Goal: Task Accomplishment & Management: Manage account settings

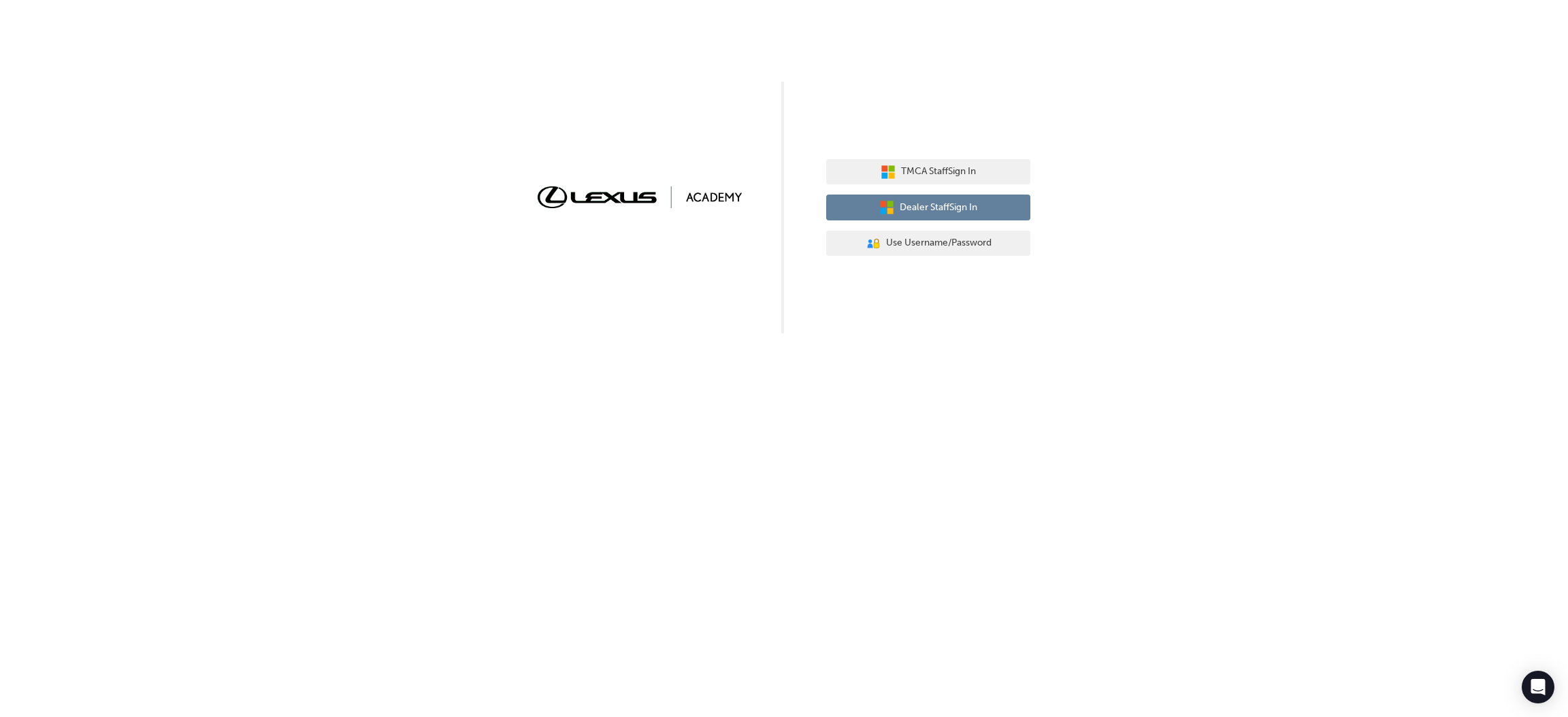
click at [940, 208] on span "Dealer Staff Sign In" at bounding box center [938, 207] width 78 height 15
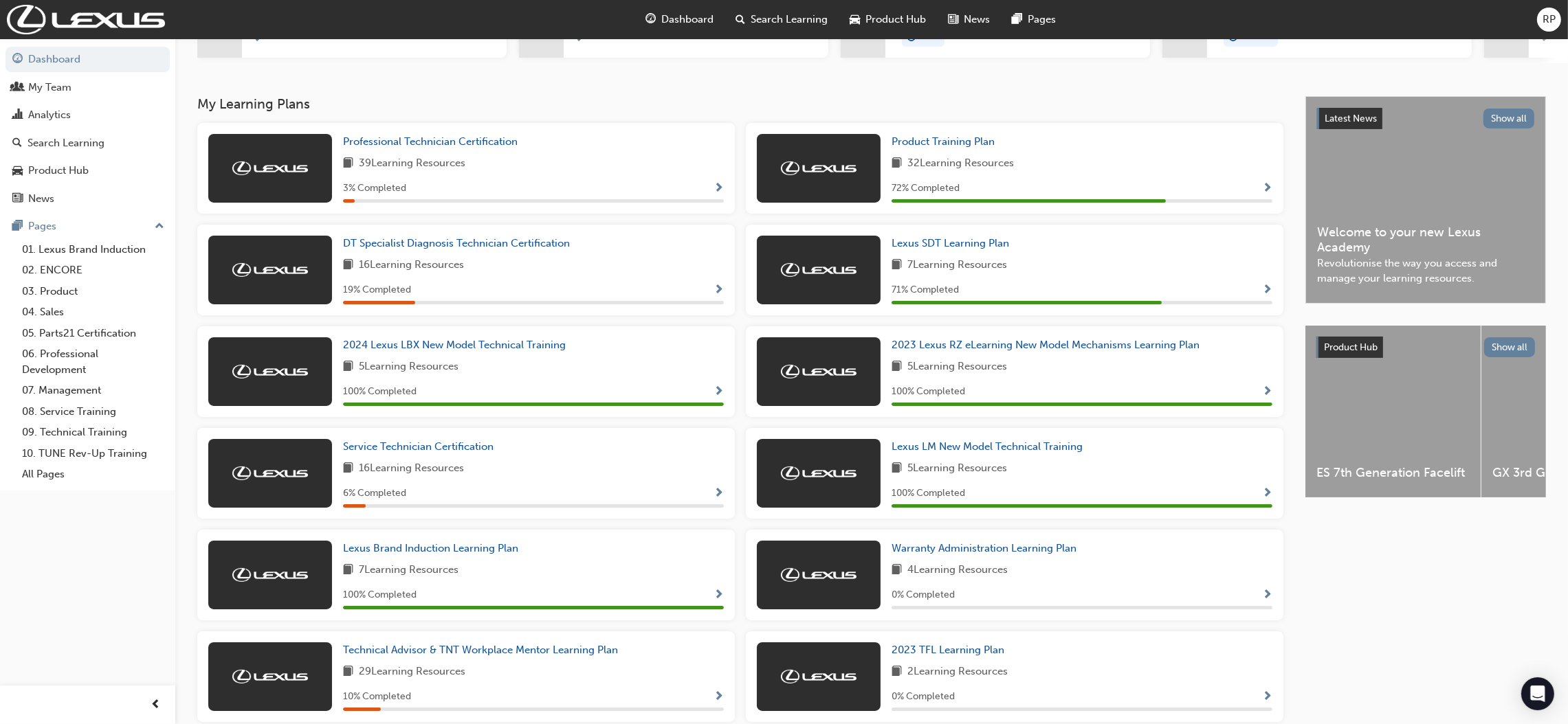
scroll to position [203, 0]
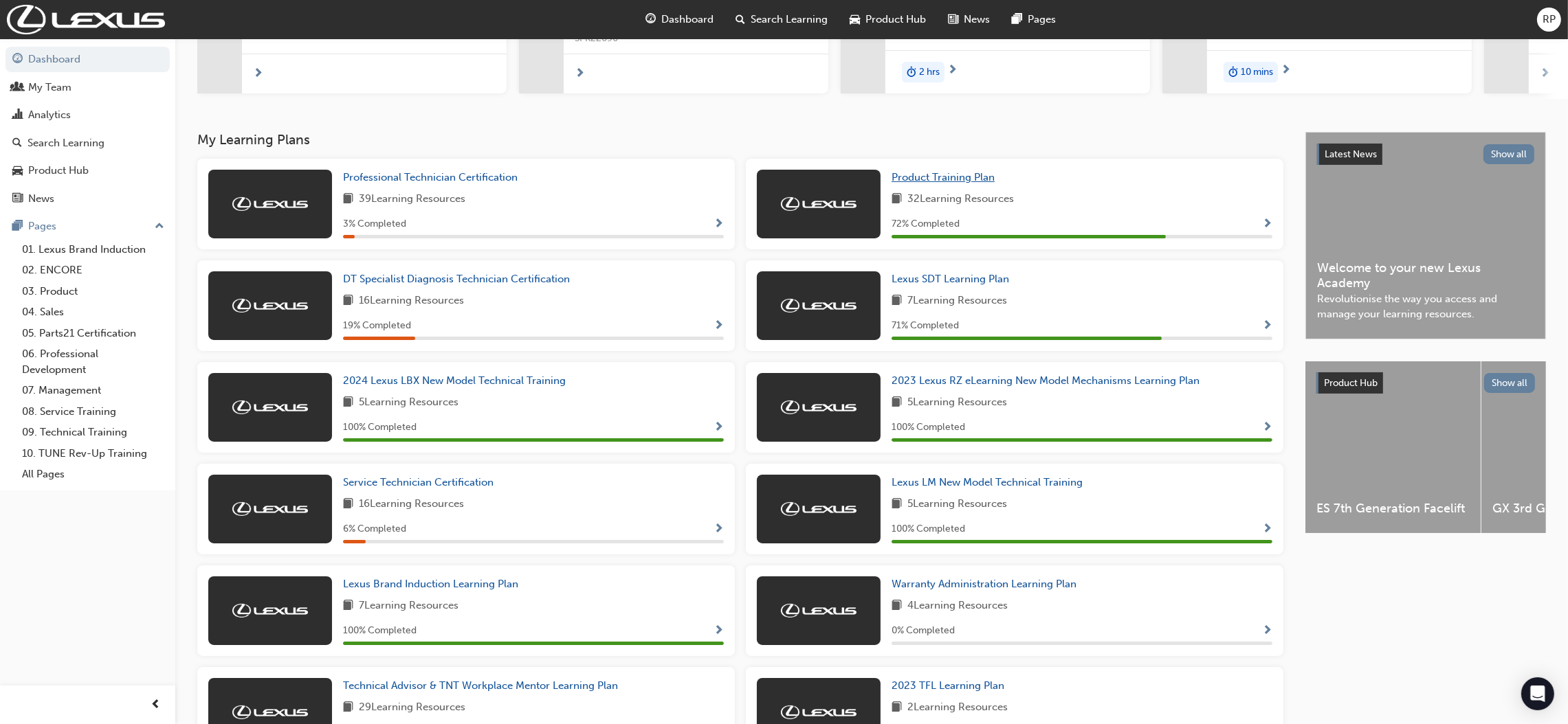
click at [926, 179] on span "Product Training Plan" at bounding box center [943, 178] width 103 height 12
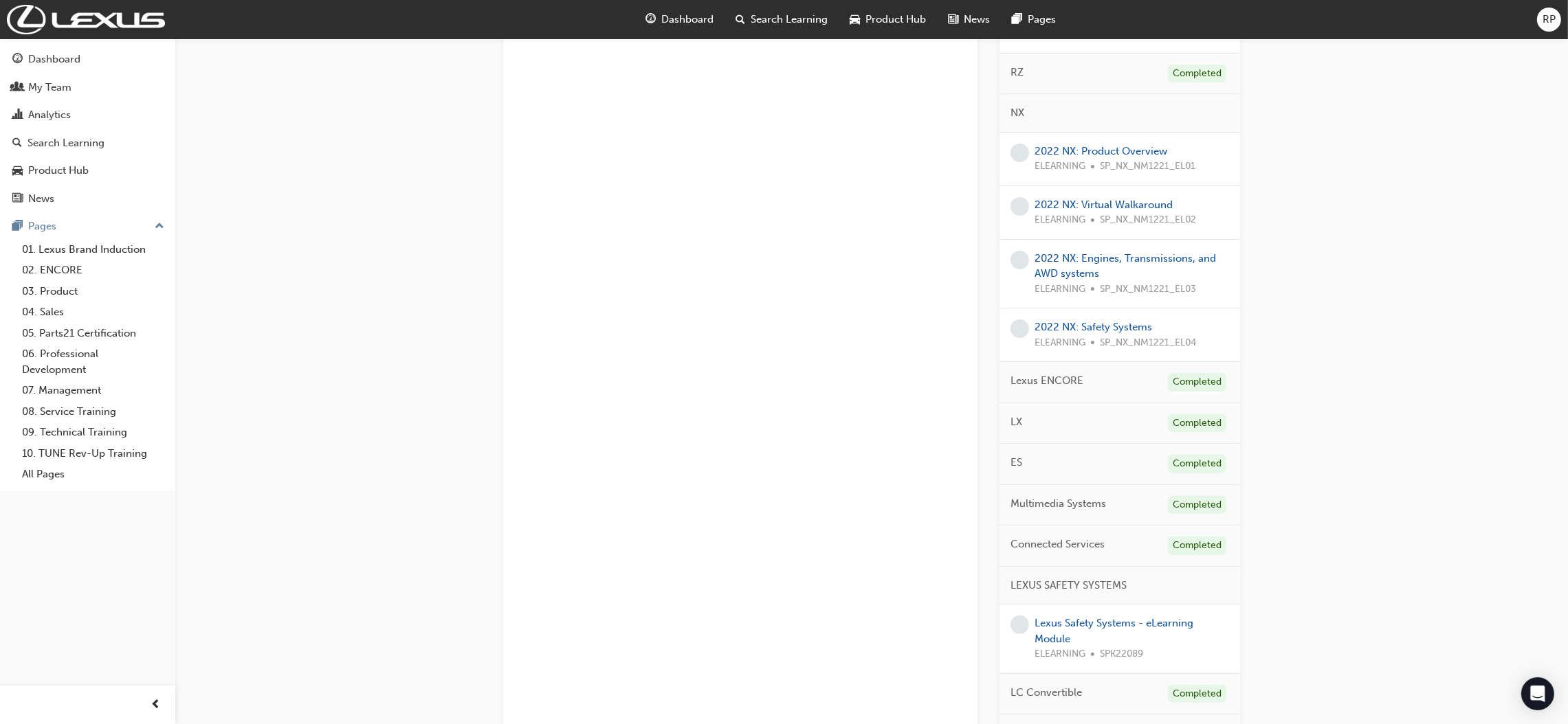
scroll to position [541, 0]
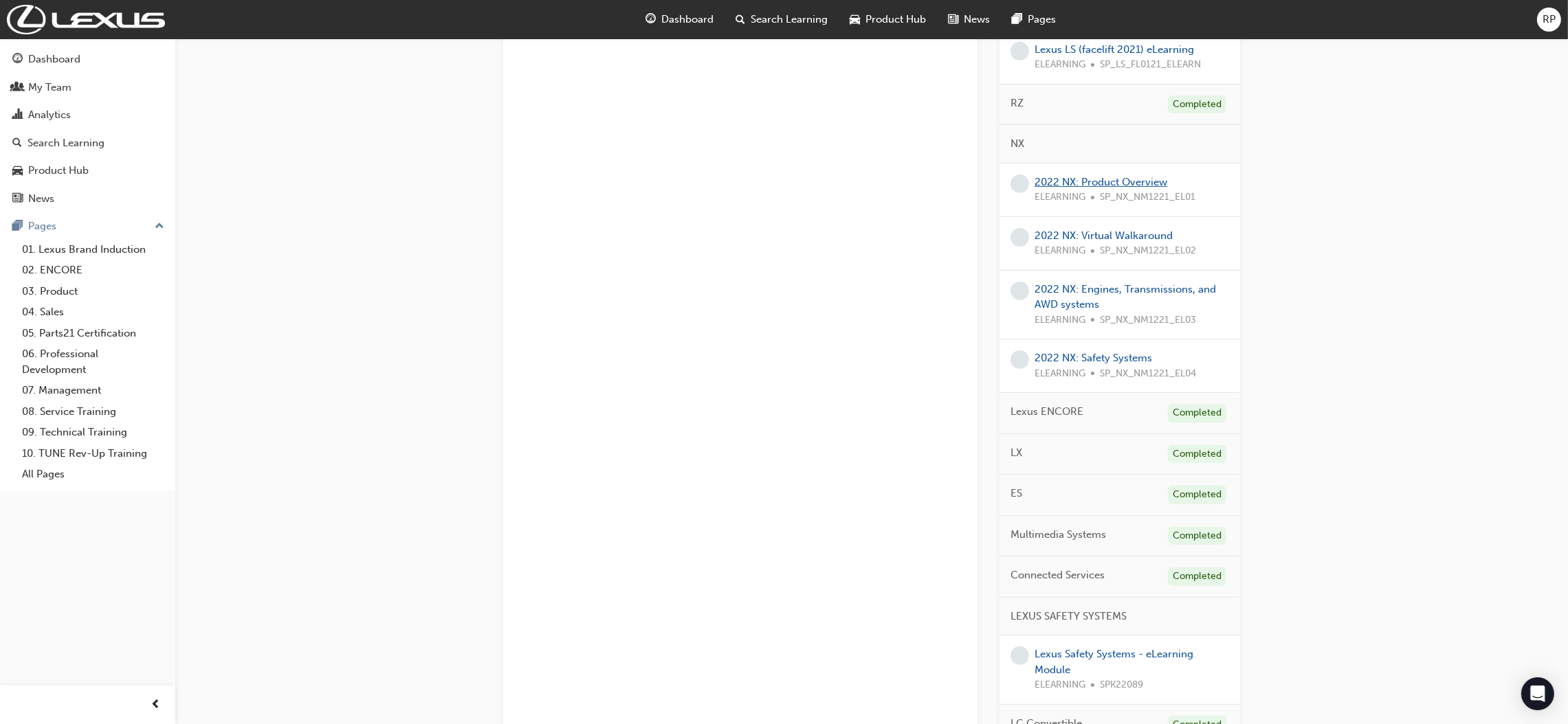
click at [1078, 180] on link "2022 NX: Product Overview" at bounding box center [1101, 182] width 133 height 12
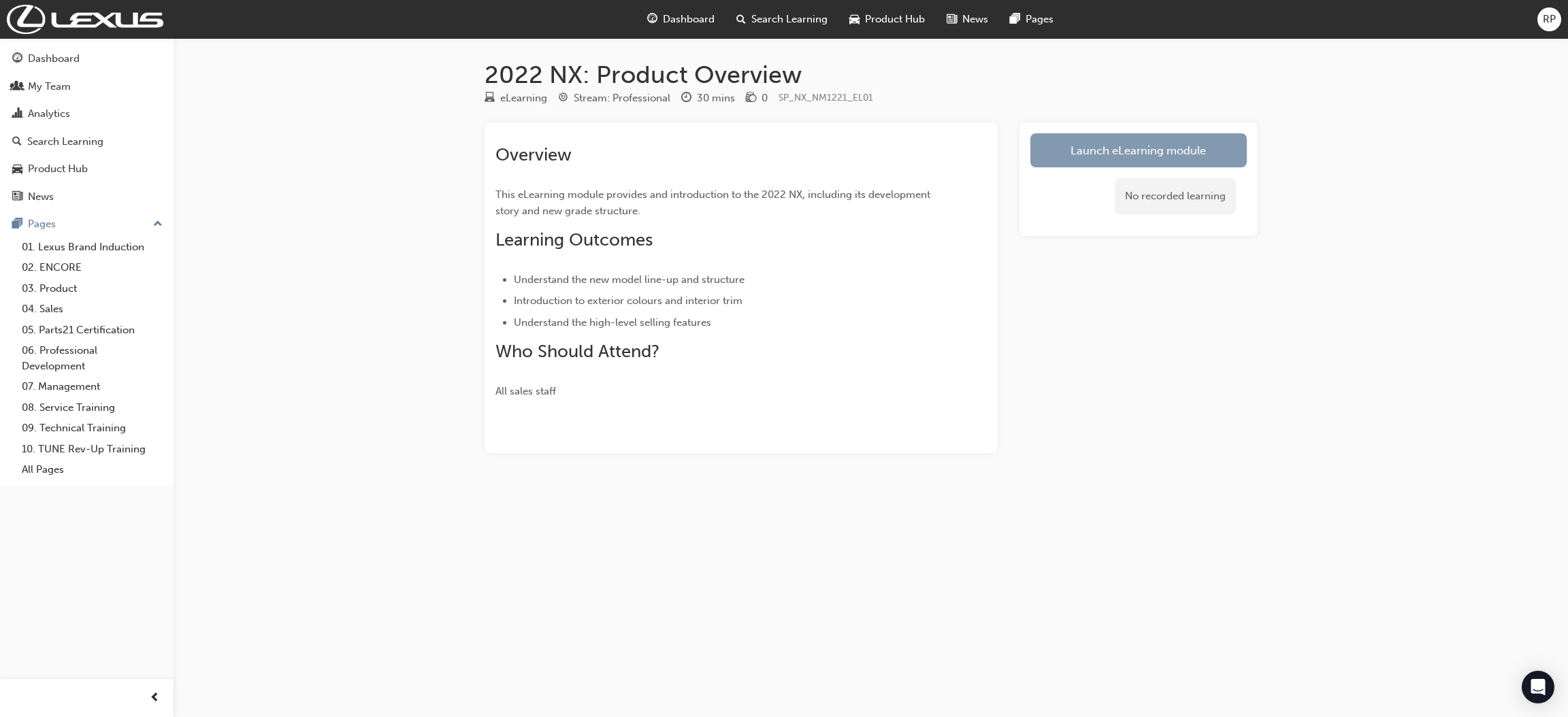
click at [1089, 149] on link "Launch eLearning module" at bounding box center [1139, 150] width 217 height 34
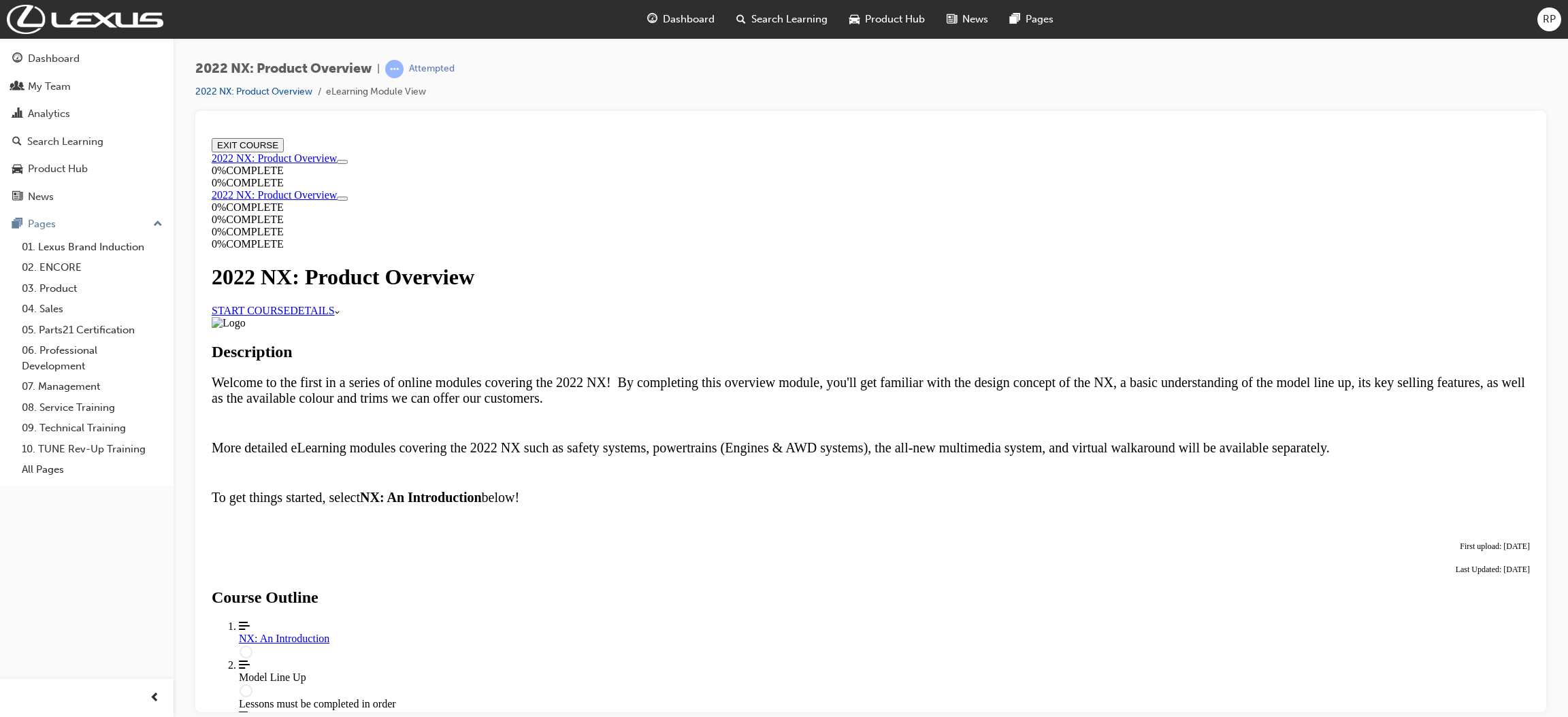
scroll to position [481, 0]
click at [708, 632] on div "NX: An Introduction" at bounding box center [884, 638] width 1291 height 12
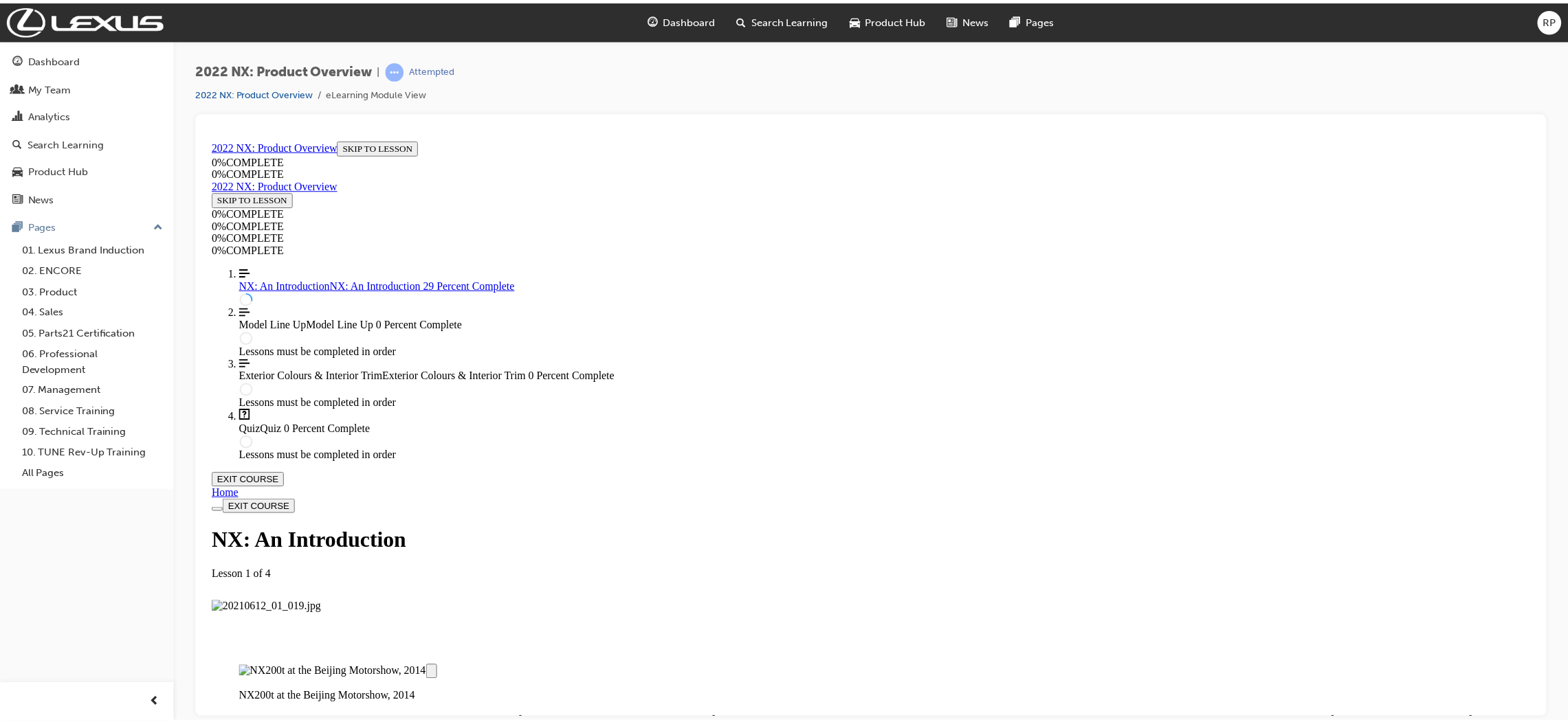
scroll to position [0, 0]
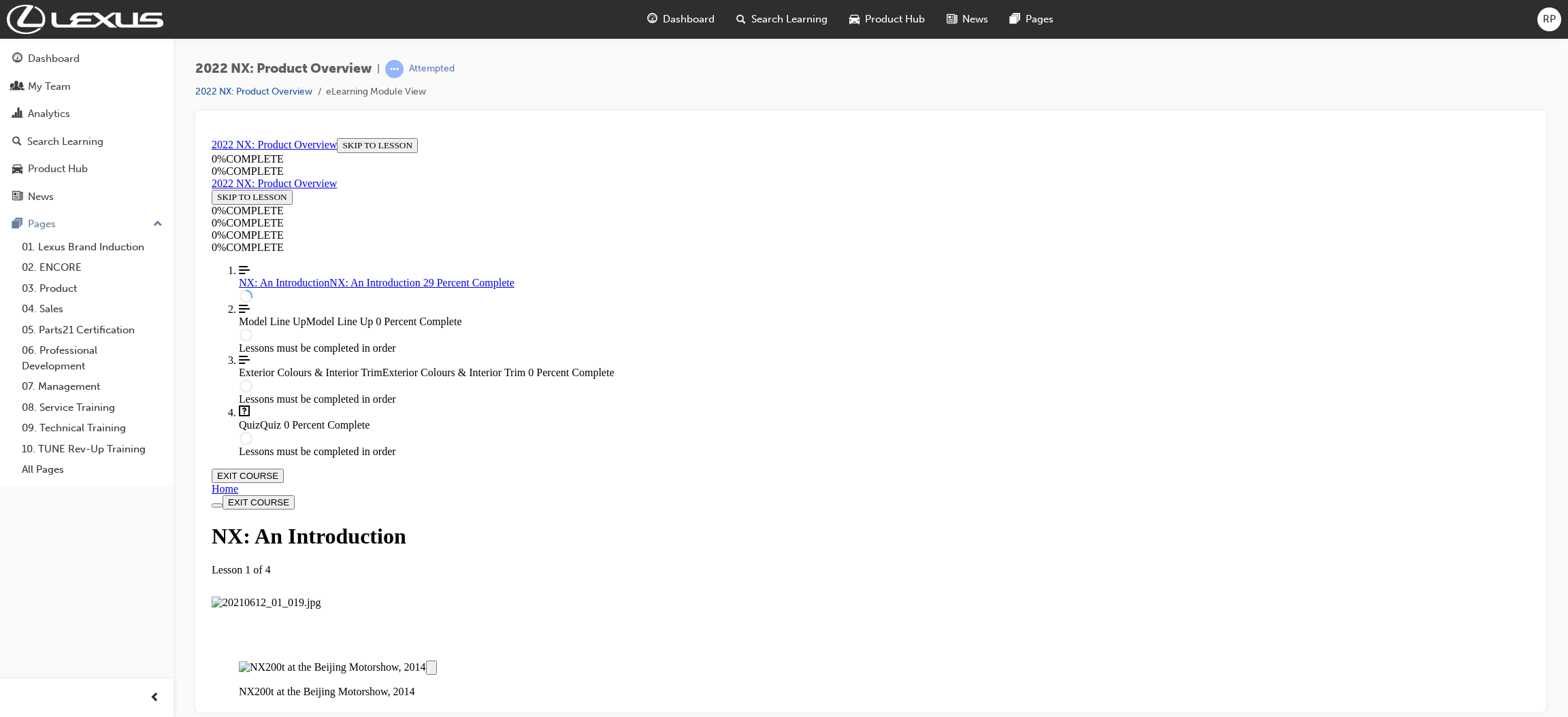
click at [902, 15] on span "Product Hub" at bounding box center [895, 20] width 60 height 15
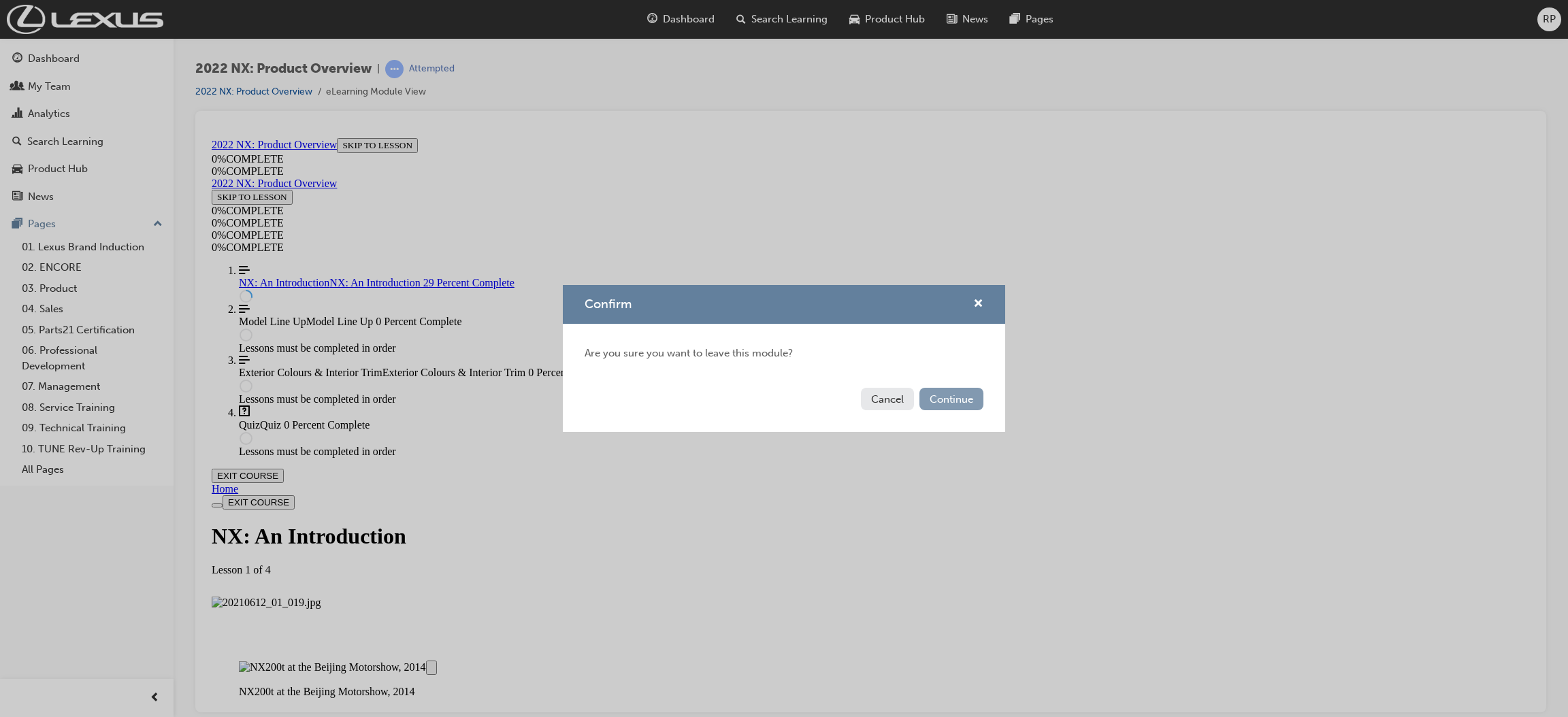
click at [940, 402] on button "Continue" at bounding box center [951, 399] width 64 height 22
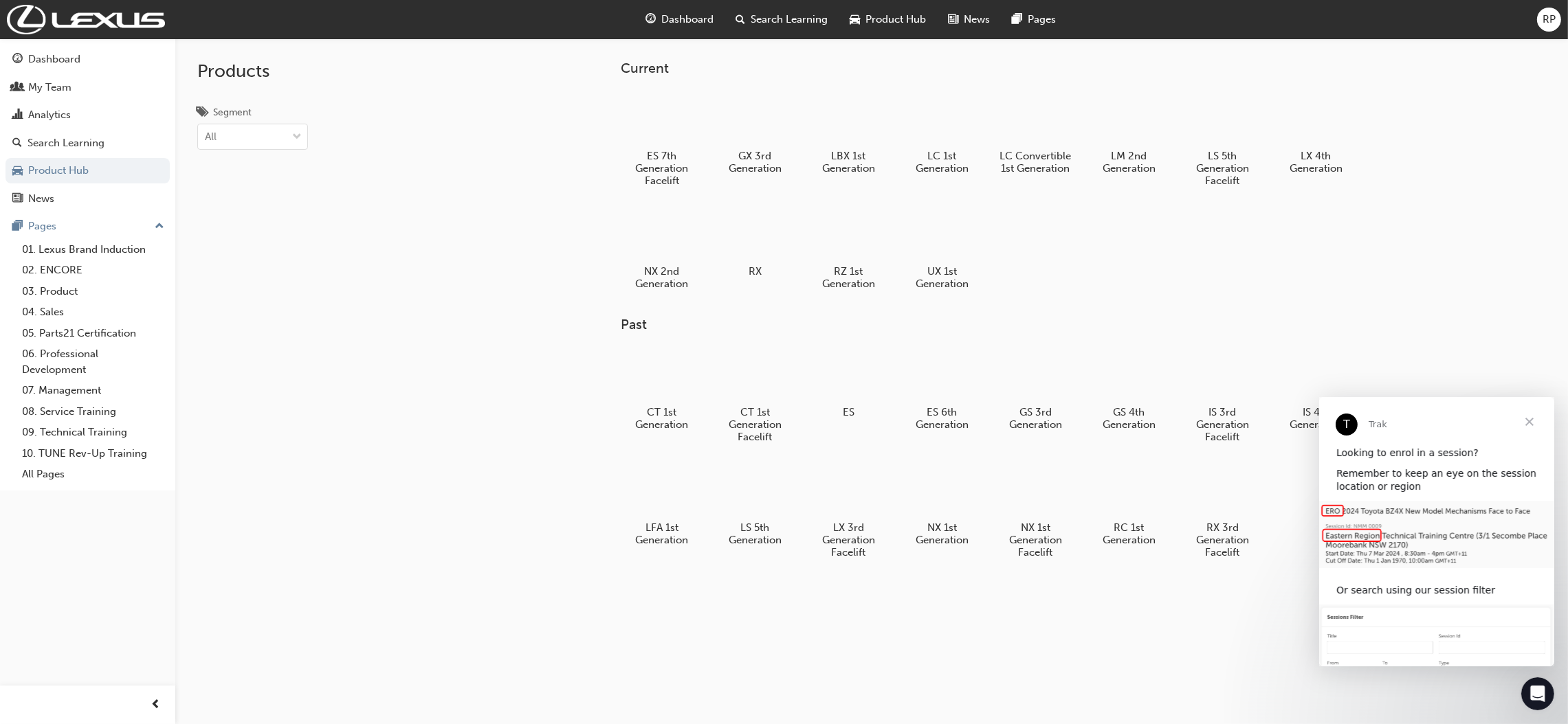
click at [1527, 421] on span "Close" at bounding box center [1528, 421] width 49 height 49
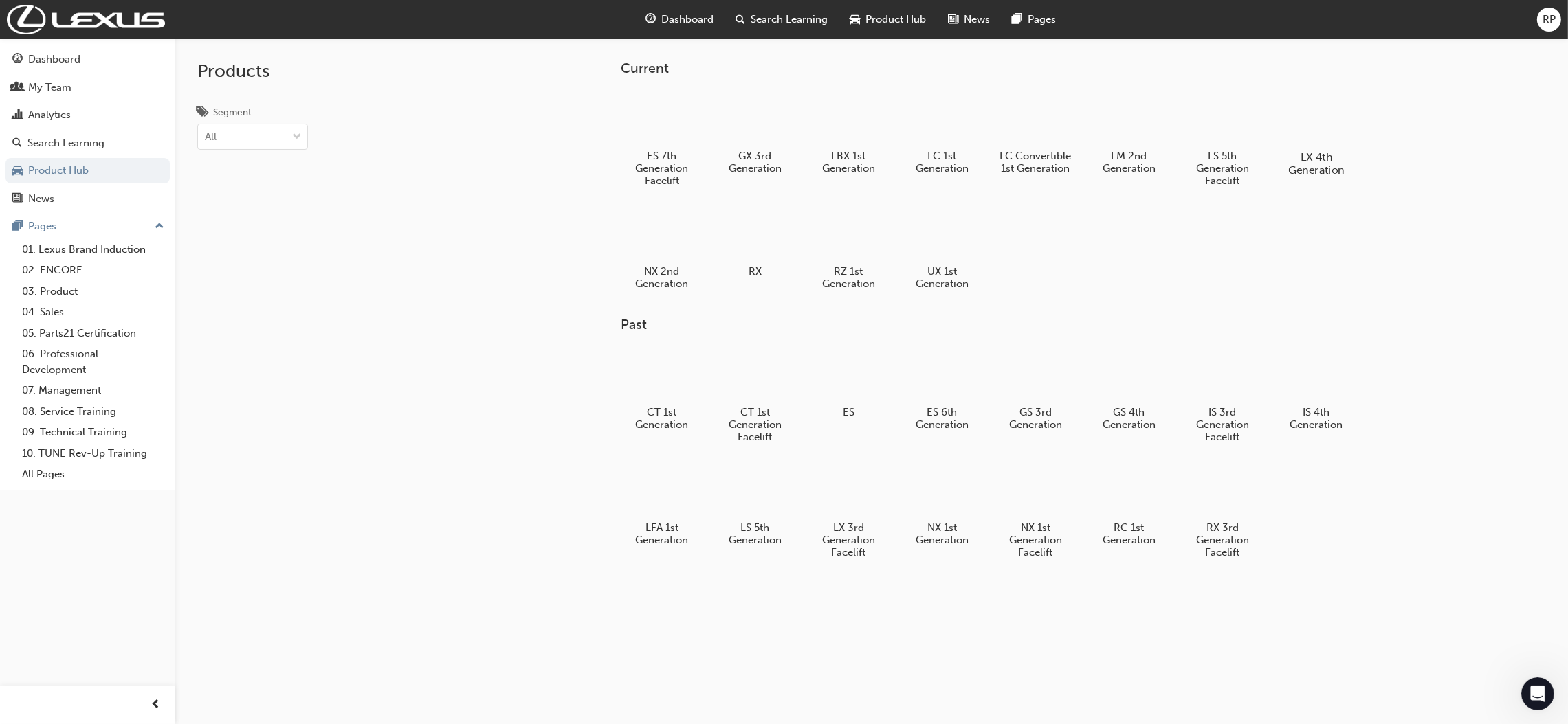
click at [1302, 151] on h5 "LX 4th Generation" at bounding box center [1315, 164] width 77 height 26
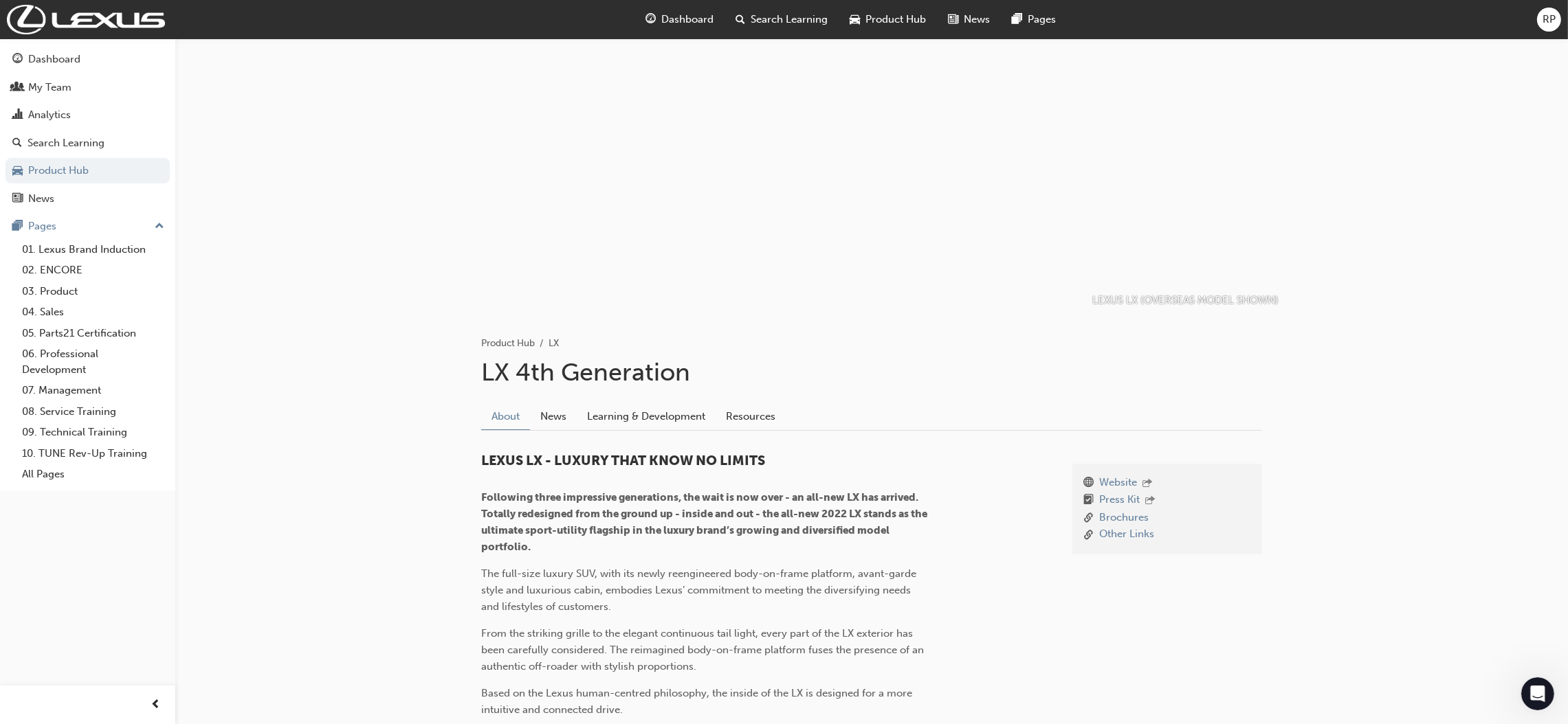
click at [890, 12] on span "Product Hub" at bounding box center [896, 20] width 60 height 16
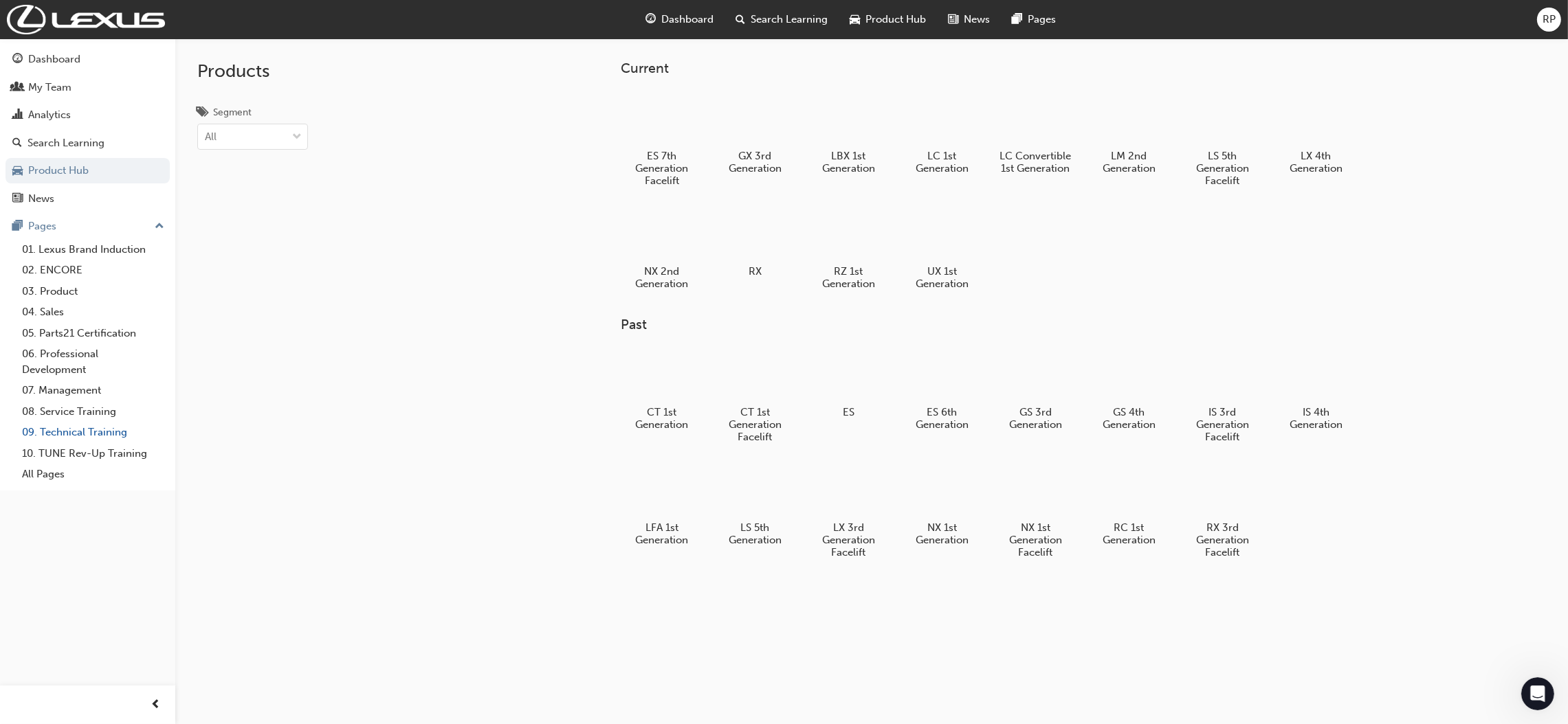
click at [65, 432] on link "09. Technical Training" at bounding box center [93, 433] width 153 height 22
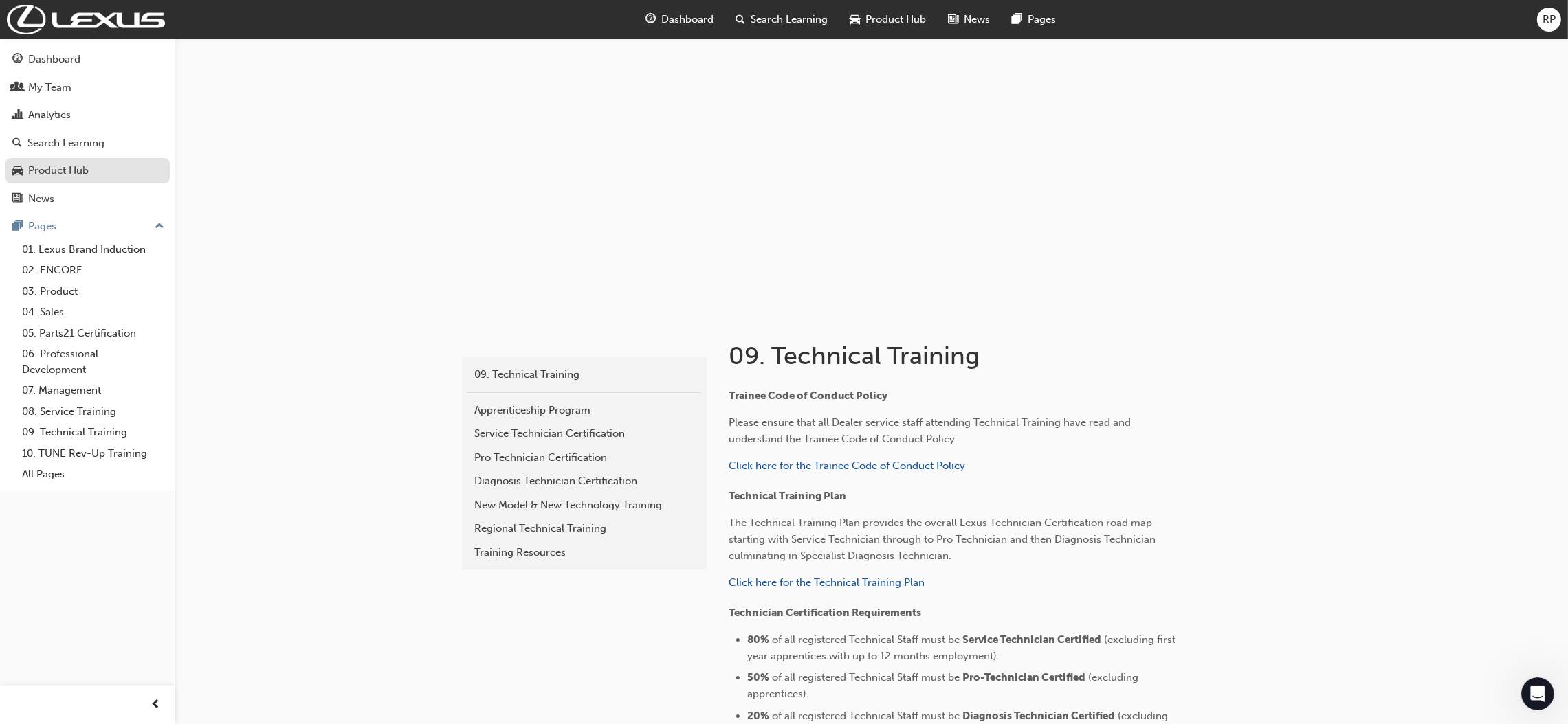
click at [56, 176] on div "Product Hub" at bounding box center [59, 171] width 60 height 16
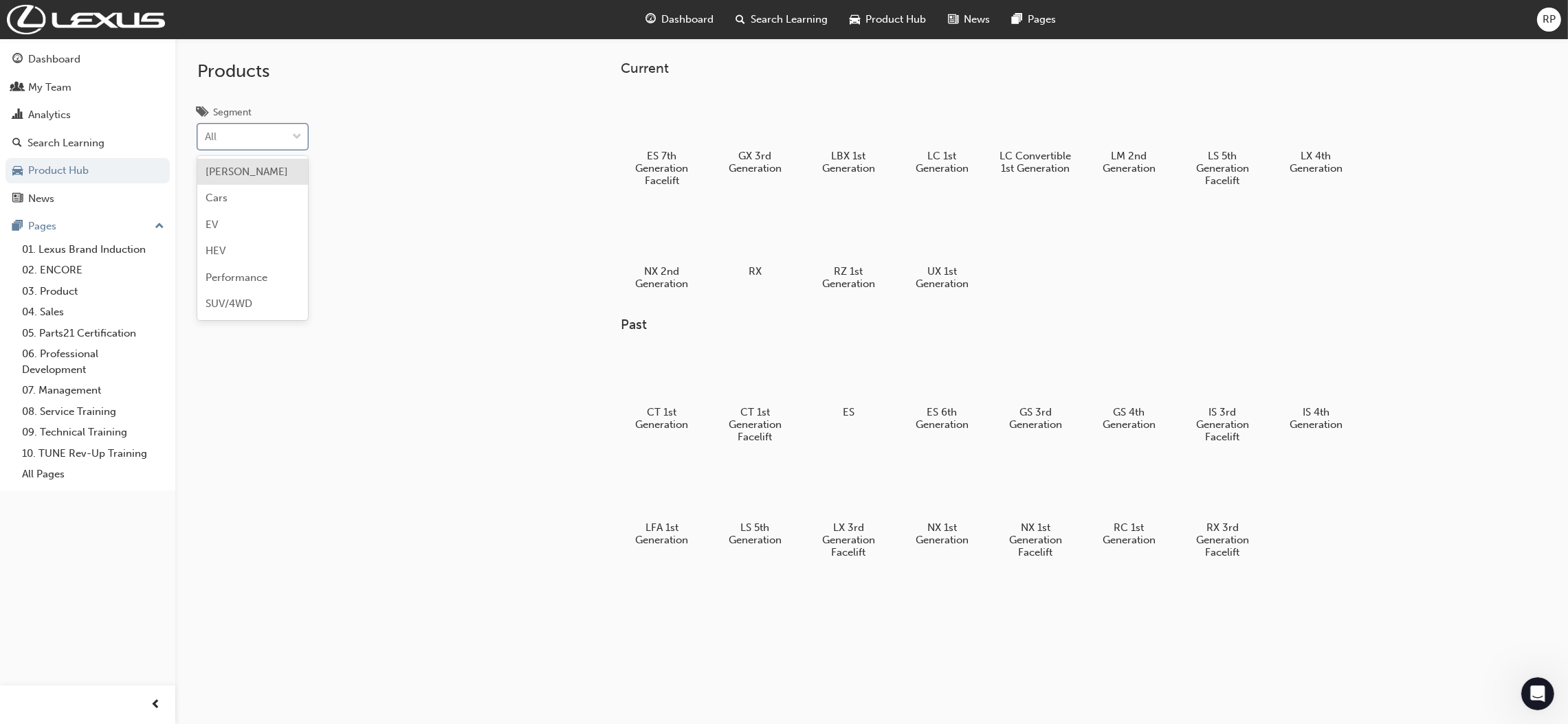
click at [295, 135] on span "down-icon" at bounding box center [297, 137] width 9 height 18
click at [206, 135] on input "Segment option [PERSON_NAME] focused, 1 of 6. 6 results available. Use Up and D…" at bounding box center [206, 137] width 2 height 12
click at [295, 135] on span "down-icon" at bounding box center [297, 137] width 9 height 18
click at [206, 135] on input "Segment option [PERSON_NAME] focused, 1 of 6. 6 results available. Use Up and D…" at bounding box center [206, 137] width 2 height 12
click at [55, 412] on link "08. Service Training" at bounding box center [93, 412] width 153 height 22
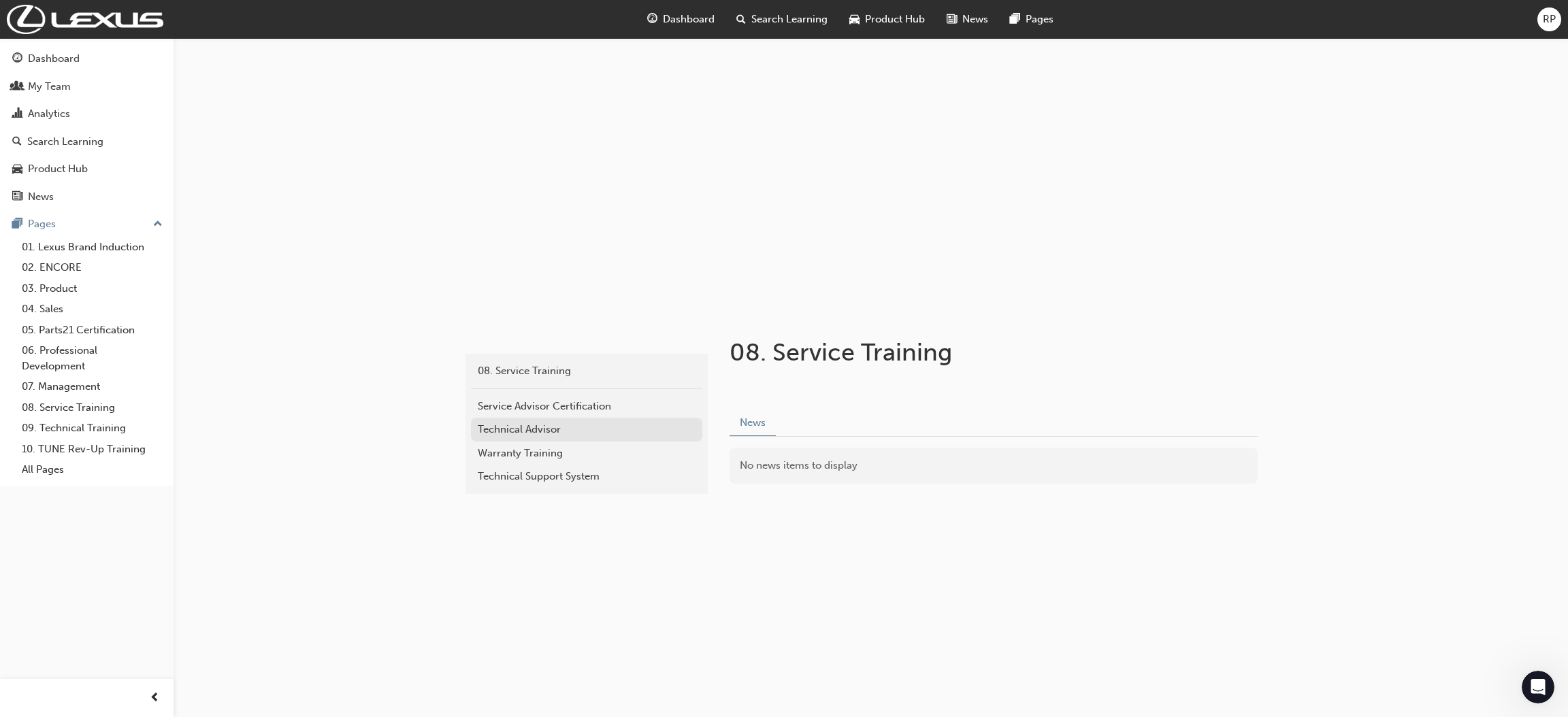
click at [482, 428] on div "Technical Advisor" at bounding box center [586, 429] width 218 height 15
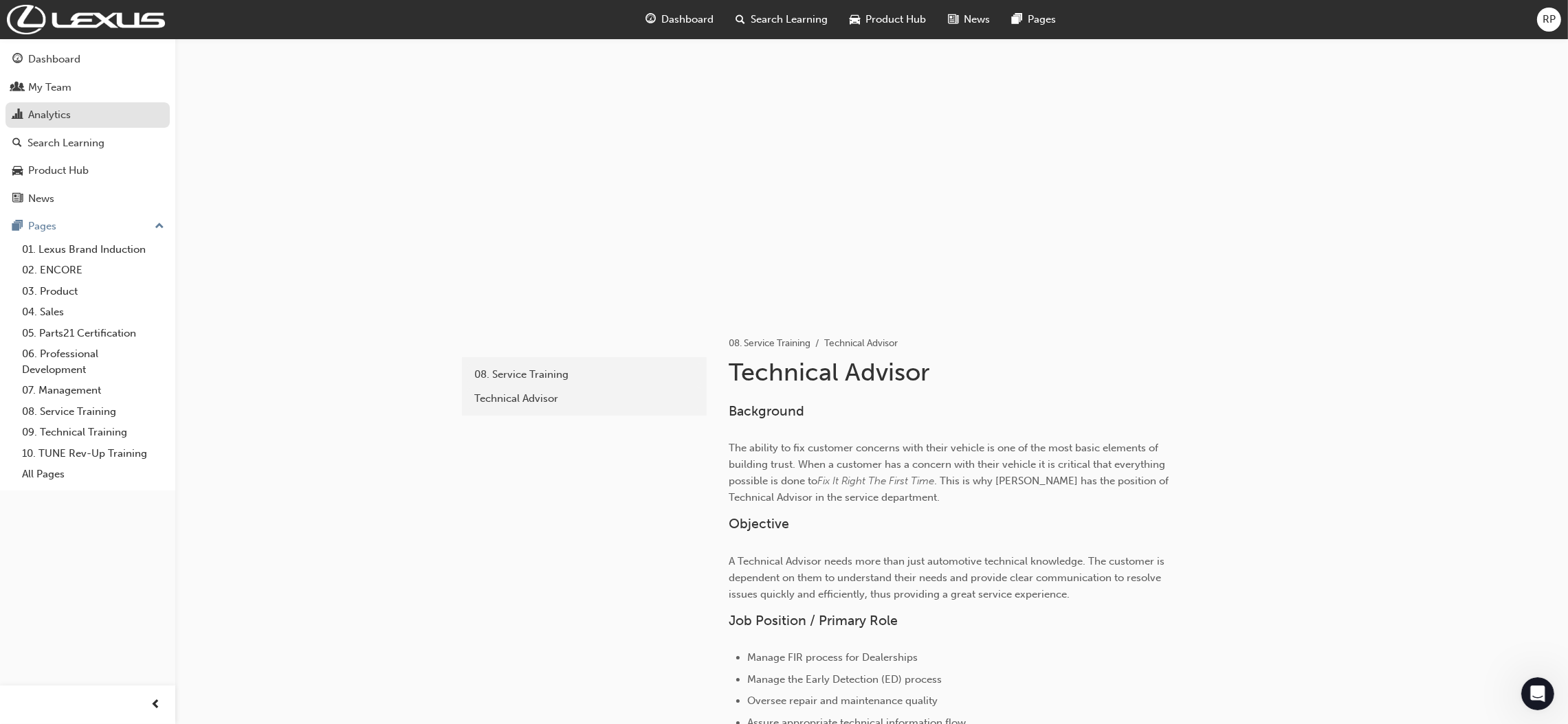
click at [38, 113] on div "Analytics" at bounding box center [49, 115] width 42 height 16
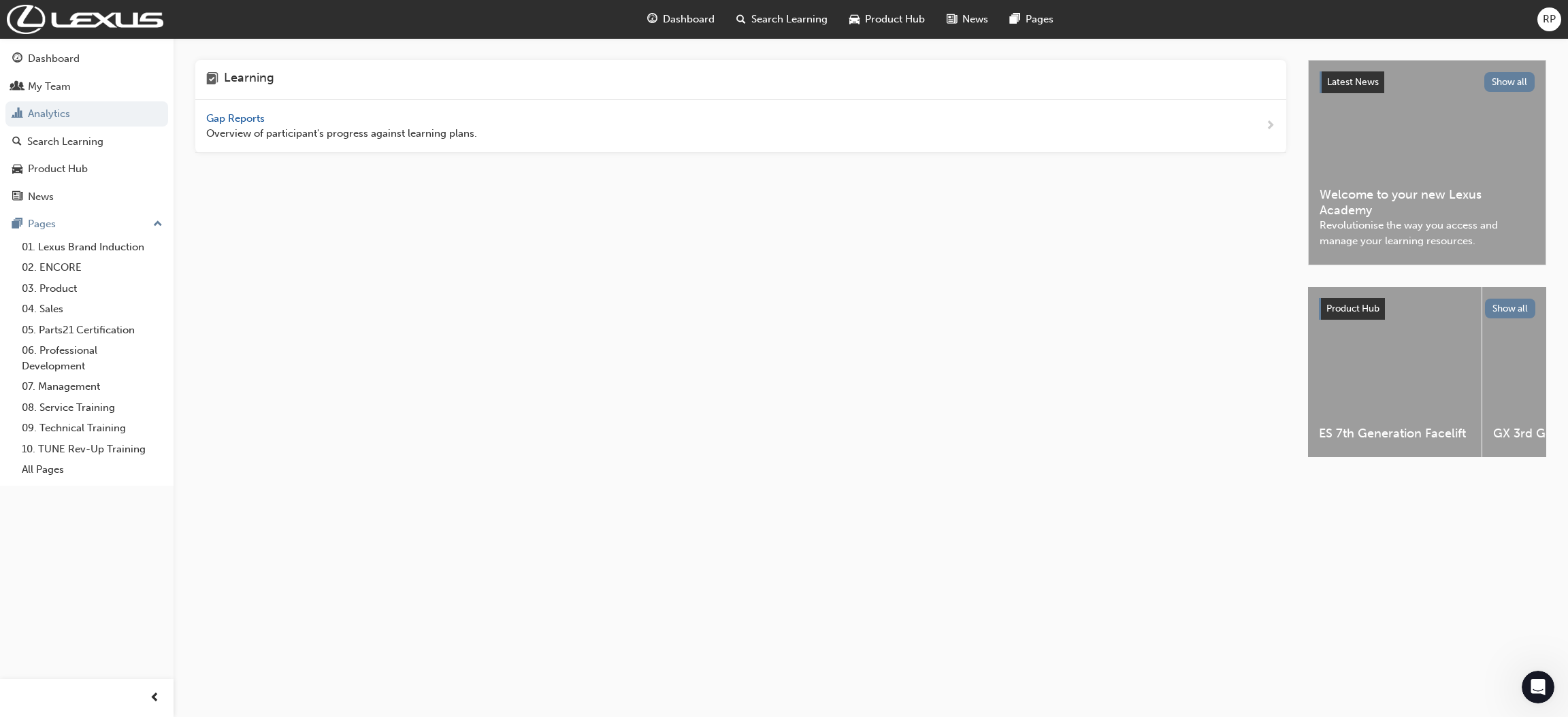
click at [210, 119] on span "Gap Reports" at bounding box center [237, 119] width 61 height 12
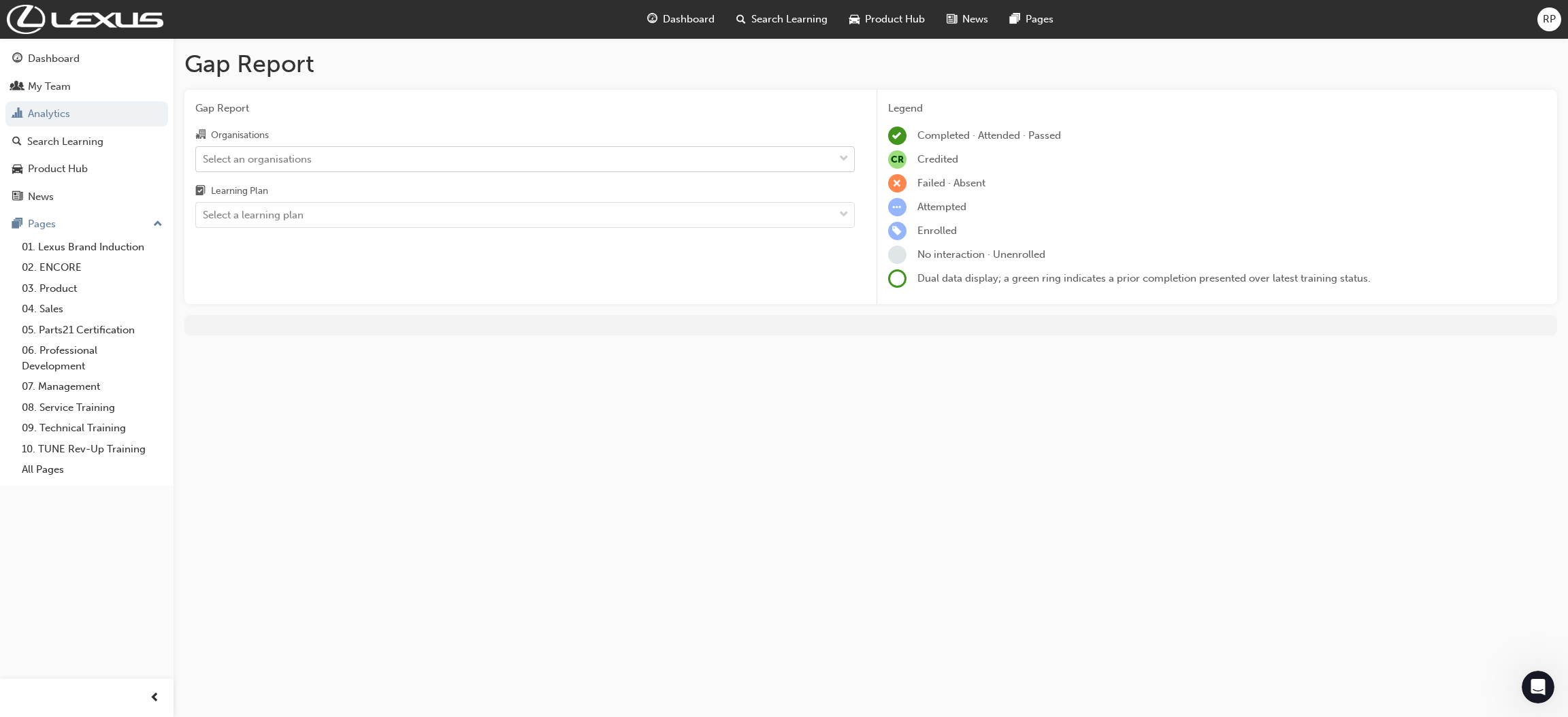
click at [289, 159] on div "Select an organisations" at bounding box center [258, 159] width 109 height 15
click at [204, 159] on input "Organisations Select an organisations" at bounding box center [204, 159] width 2 height 12
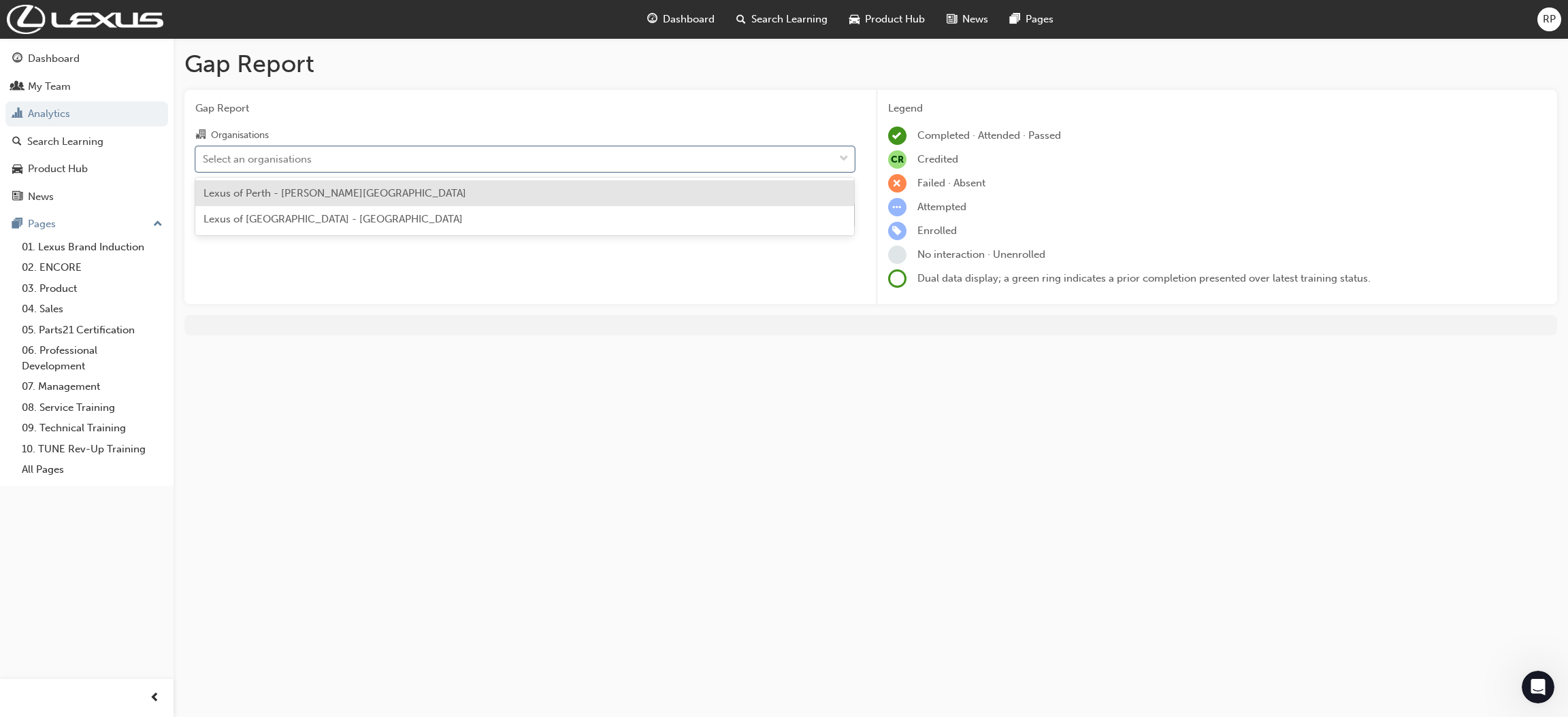
click at [260, 196] on span "Lexus of Perth - [PERSON_NAME][GEOGRAPHIC_DATA]" at bounding box center [335, 193] width 263 height 12
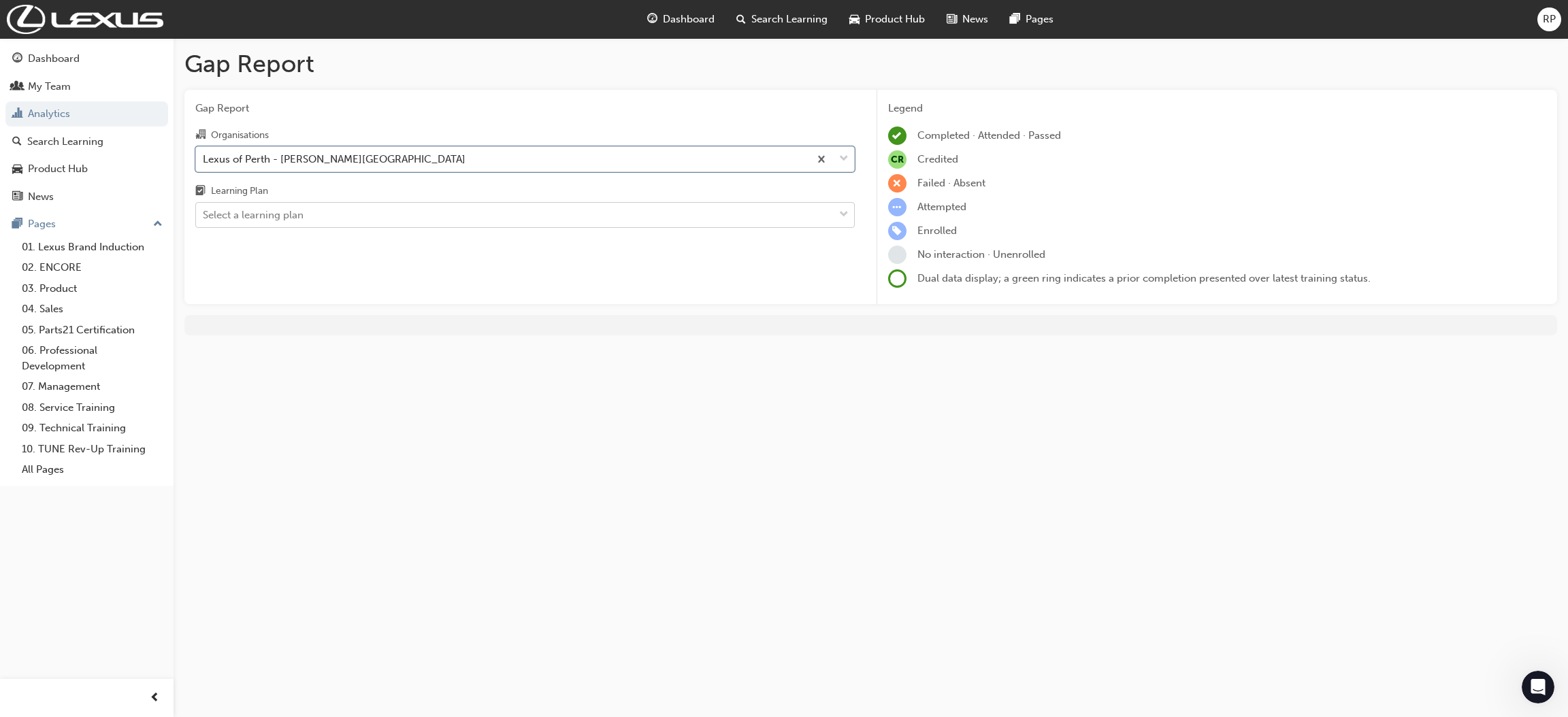
click at [347, 219] on div "Select a learning plan" at bounding box center [515, 215] width 638 height 24
click at [204, 219] on input "Learning Plan Select a learning plan" at bounding box center [204, 215] width 2 height 12
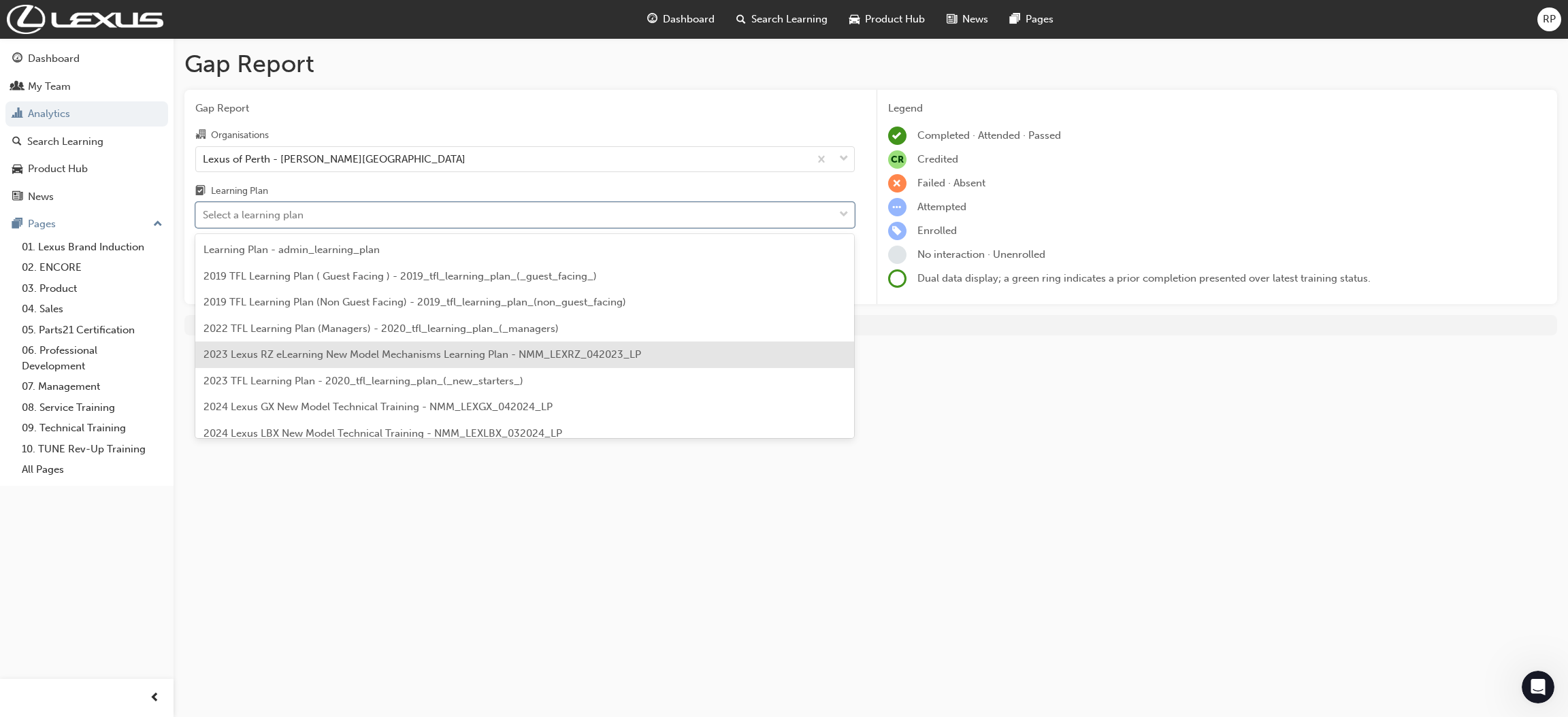
click at [267, 355] on span "2023 Lexus RZ eLearning New Model Mechanisms Learning Plan - NMM_LEXRZ_042023_LP" at bounding box center [422, 354] width 438 height 12
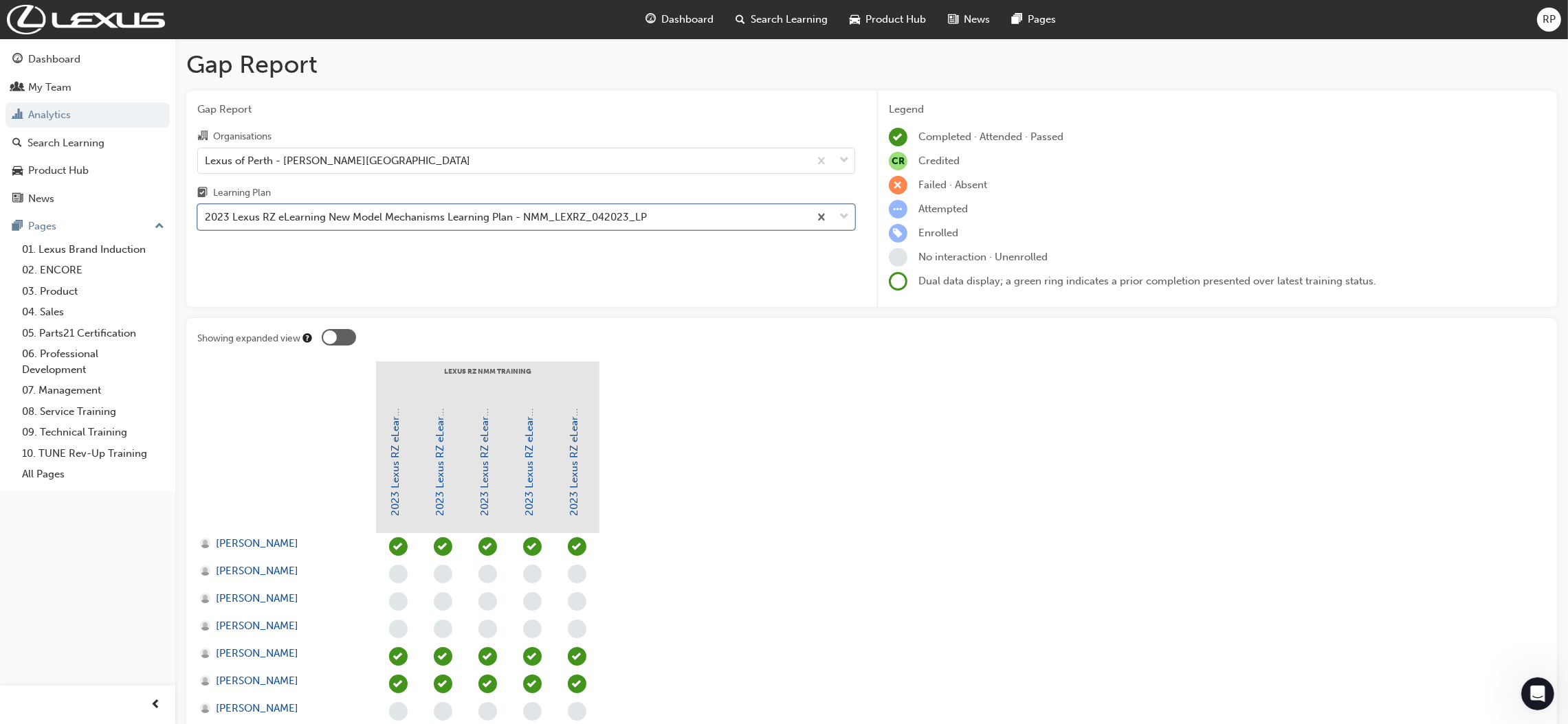
click at [840, 215] on span "down-icon" at bounding box center [844, 217] width 9 height 18
click at [206, 215] on input "Learning Plan option 2023 Lexus RZ eLearning New Model Mechanisms Learning Plan…" at bounding box center [206, 217] width 2 height 12
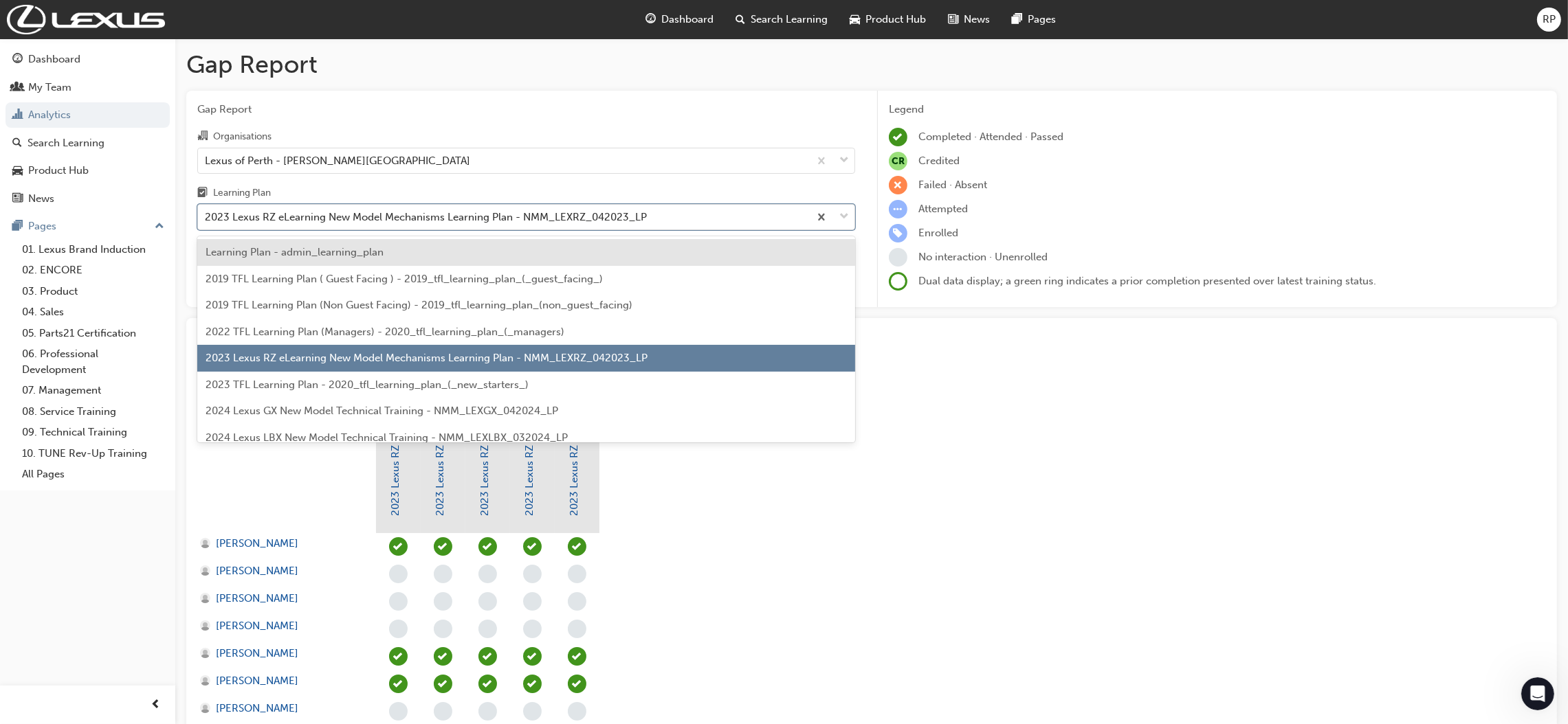
click at [506, 409] on span "2024 Lexus GX New Model Technical Training - NMM_LEXGX_042024_LP" at bounding box center [381, 411] width 353 height 12
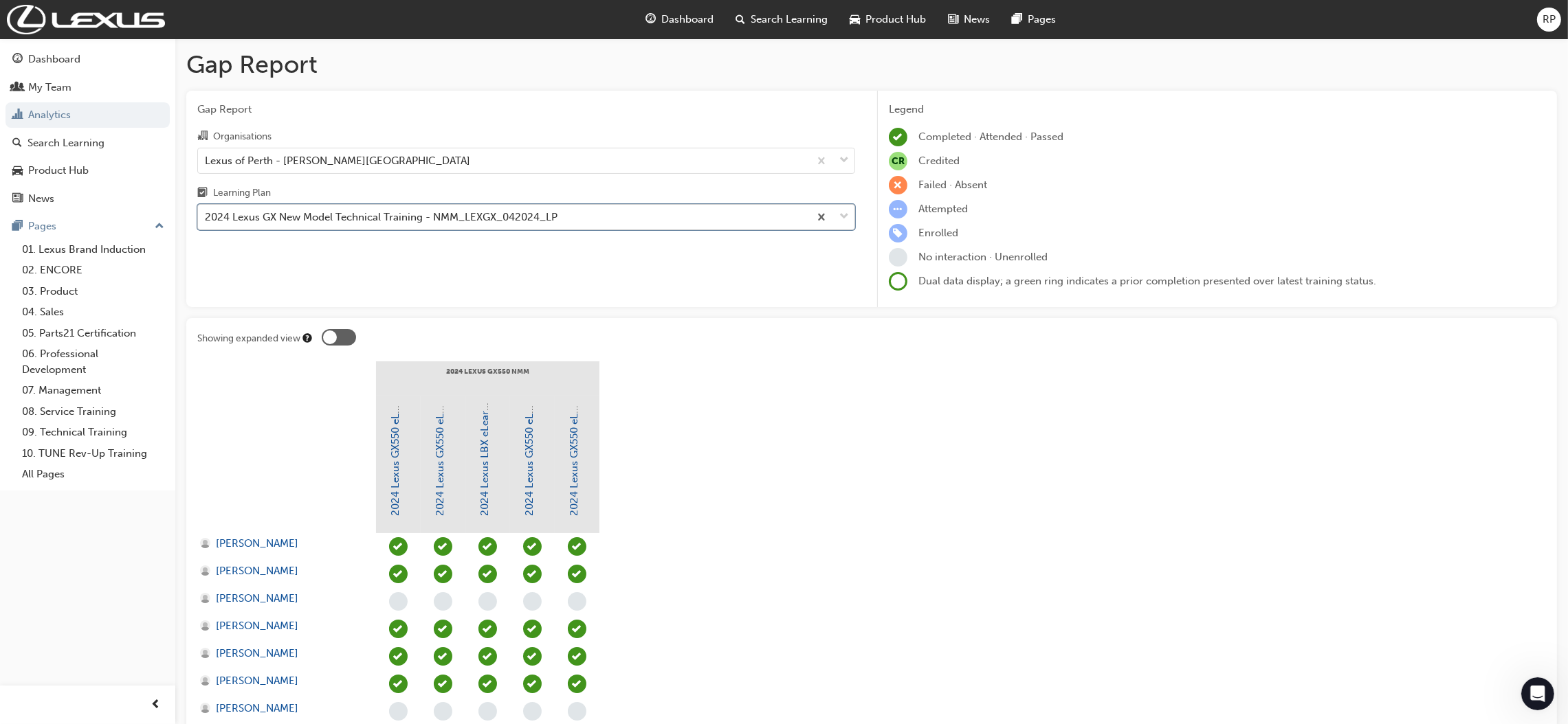
click at [843, 213] on span "down-icon" at bounding box center [844, 217] width 9 height 18
click at [206, 213] on input "Learning Plan option 2024 Lexus GX New Model Technical Training - NMM_LEXGX_042…" at bounding box center [206, 217] width 2 height 12
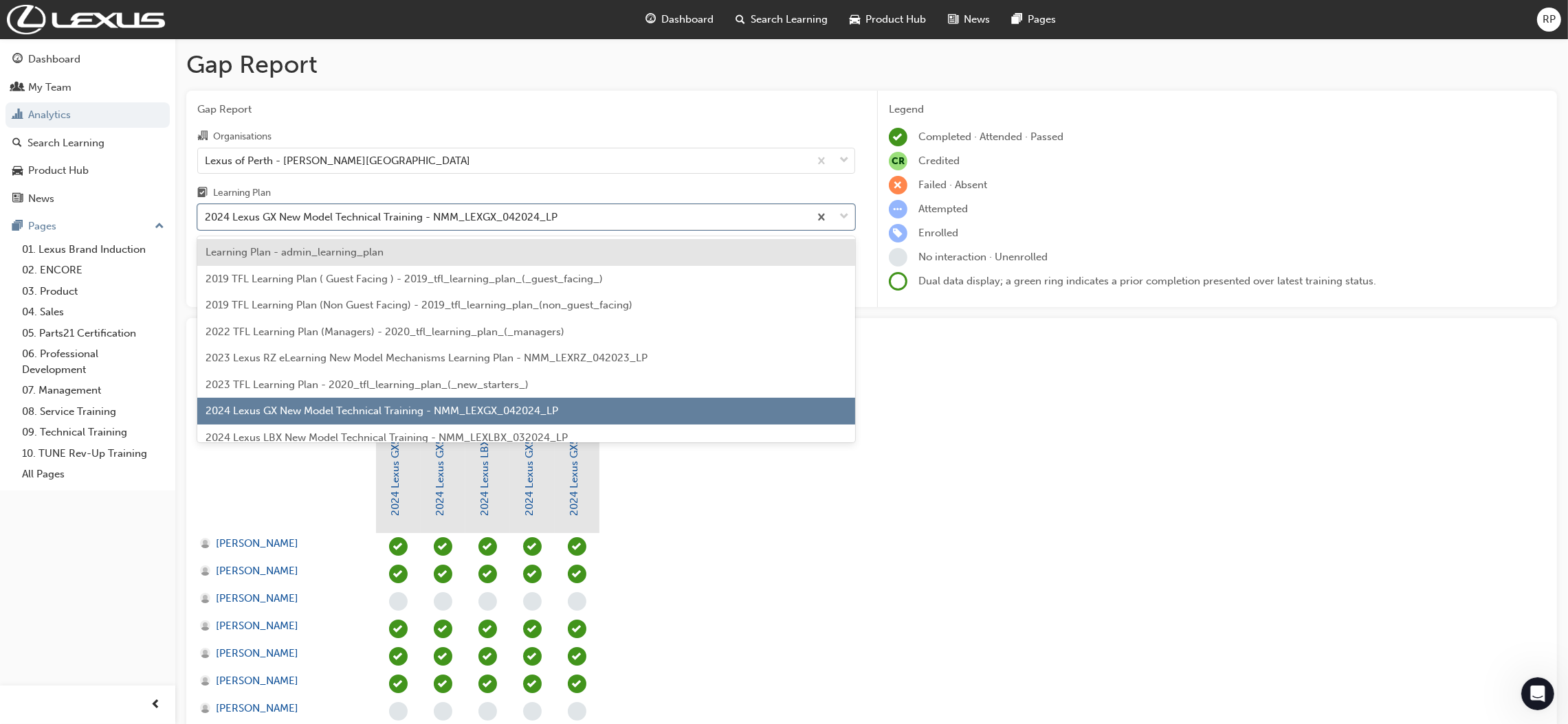
scroll to position [103, 0]
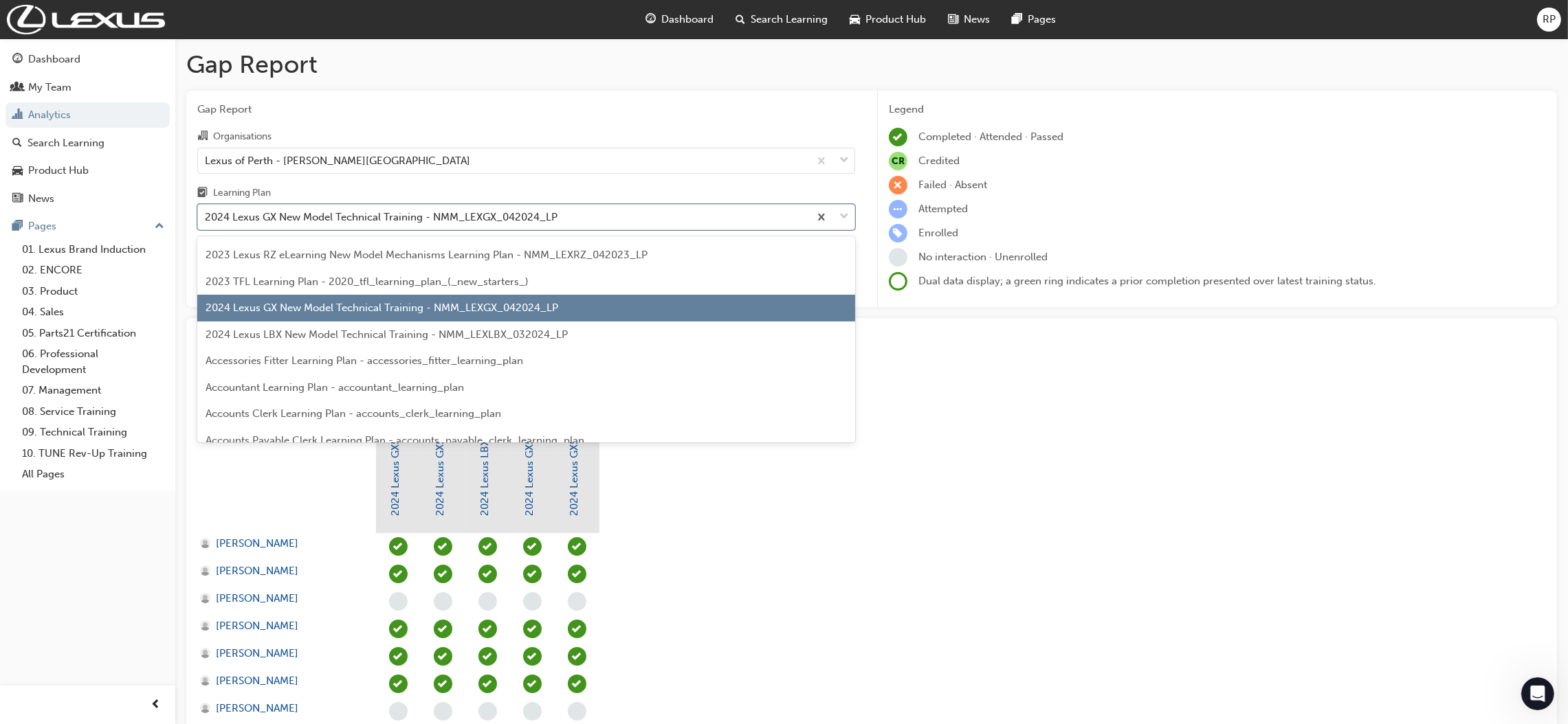
click at [559, 273] on div "2023 TFL Learning Plan - 2020_tfl_learning_plan_(_new_starters_)" at bounding box center [526, 282] width 658 height 27
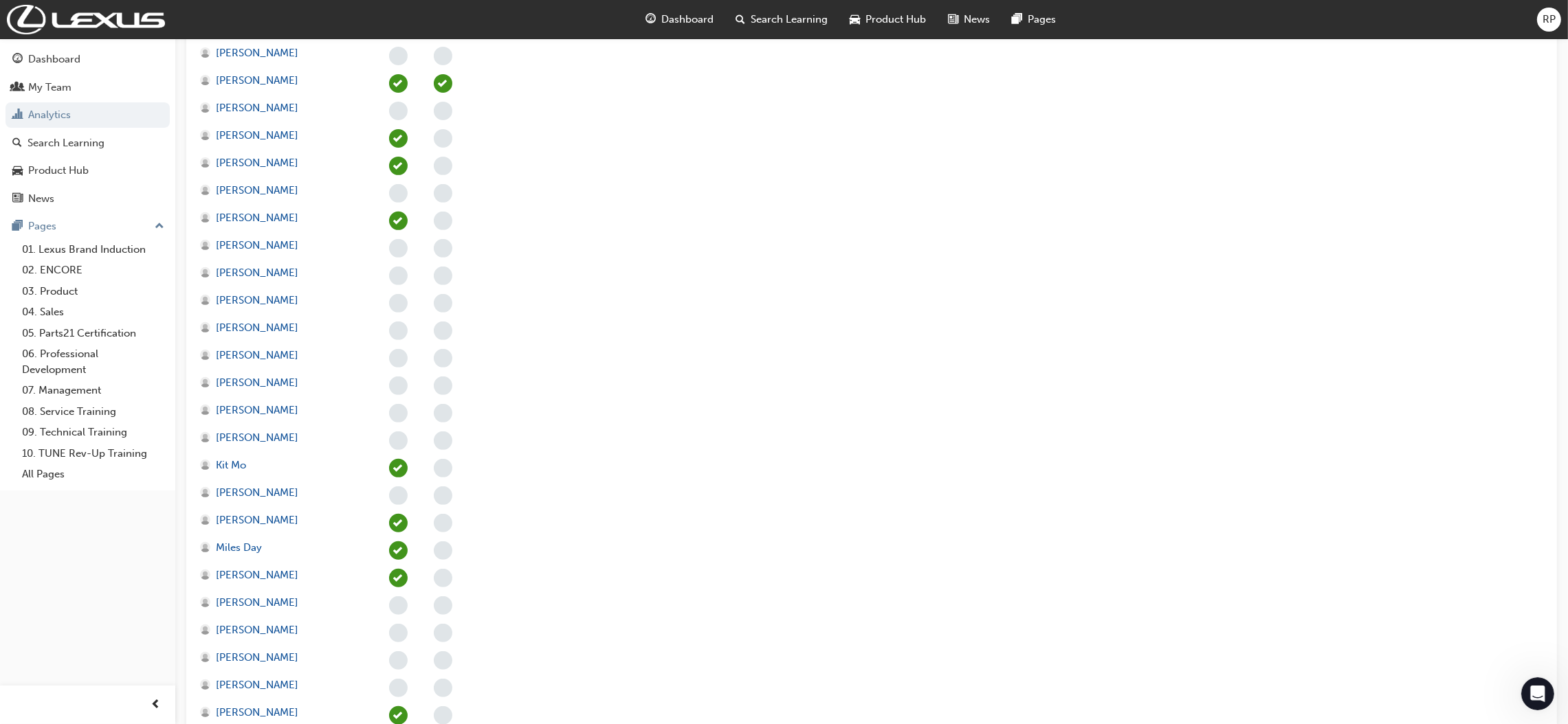
scroll to position [825, 0]
click at [265, 678] on span "[PERSON_NAME]" at bounding box center [257, 681] width 83 height 16
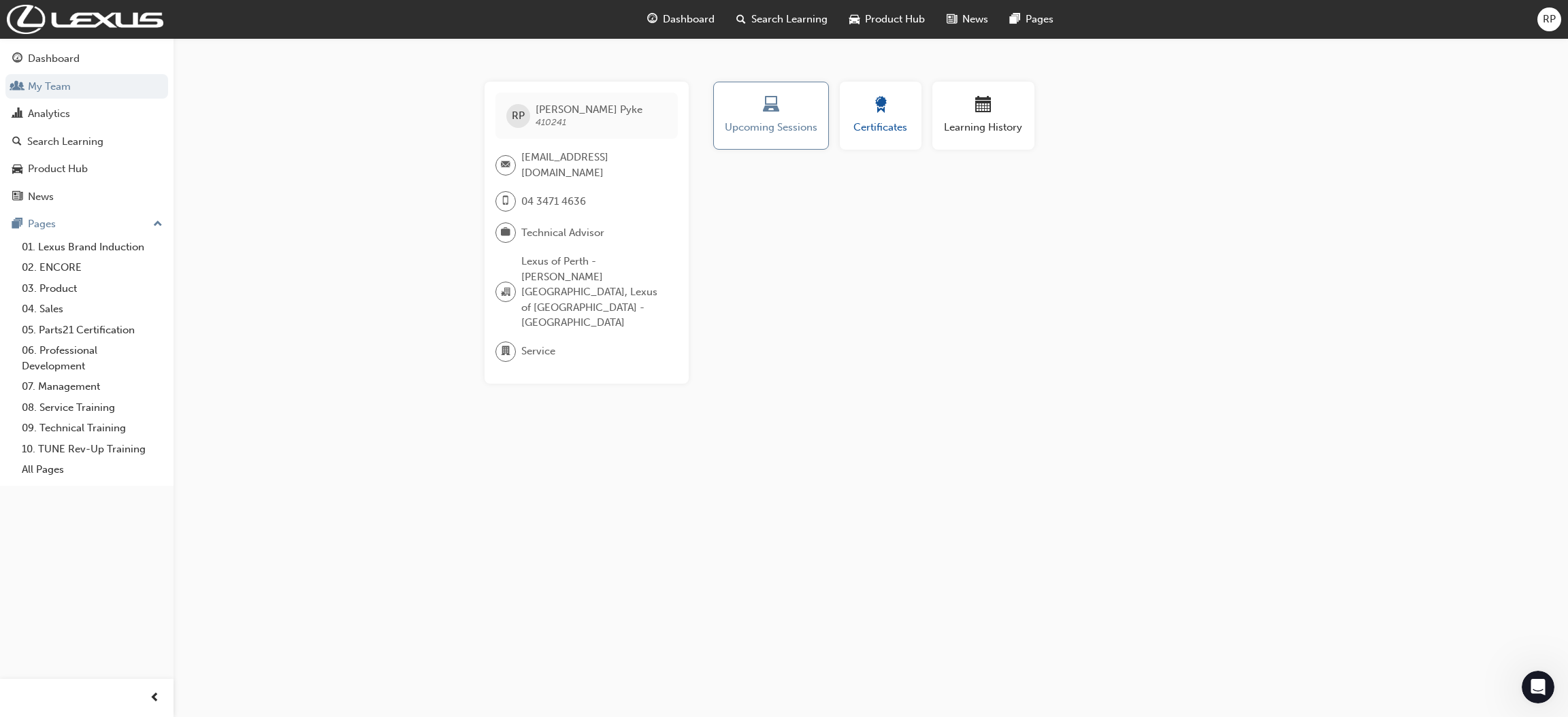
click at [871, 120] on span "Certificates" at bounding box center [881, 127] width 61 height 15
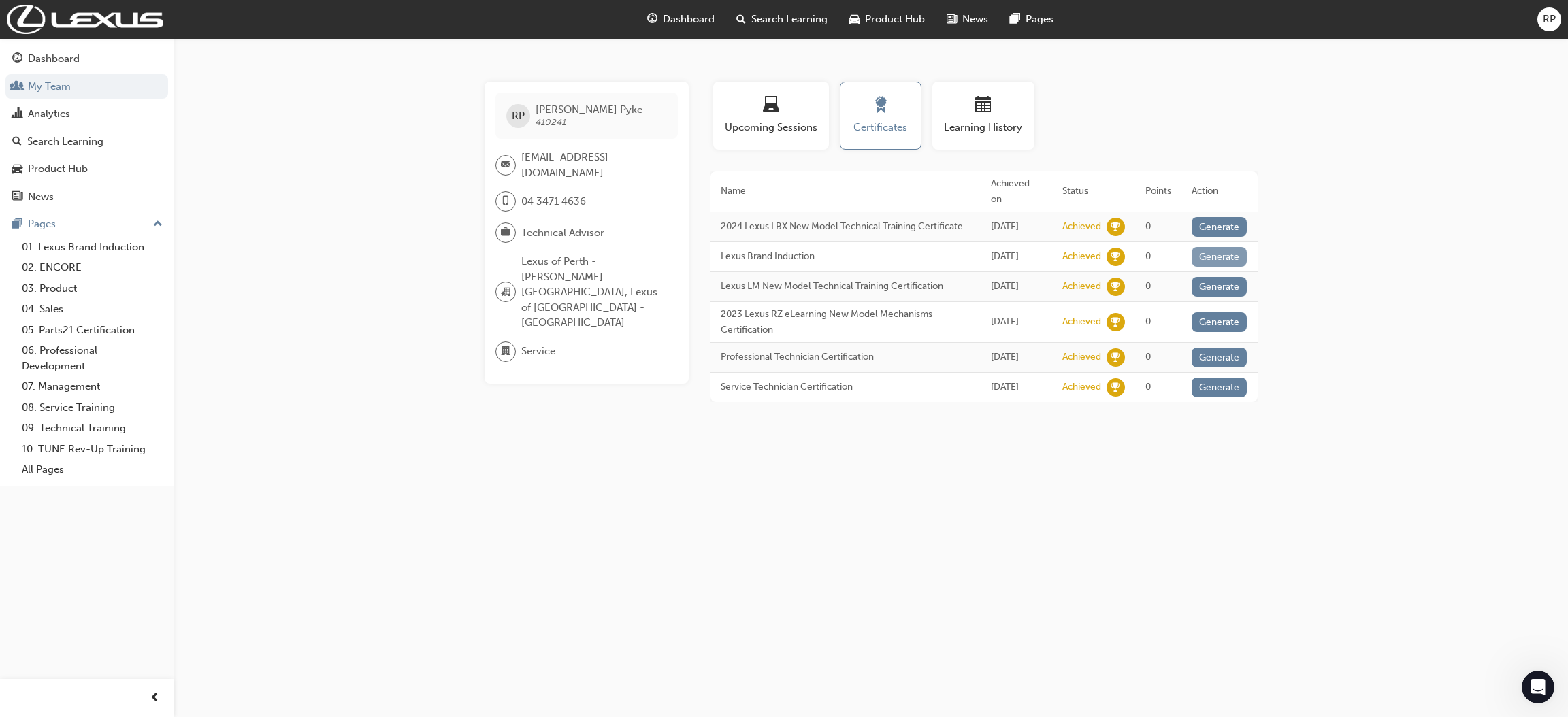
click at [1210, 248] on button "Generate" at bounding box center [1219, 256] width 55 height 20
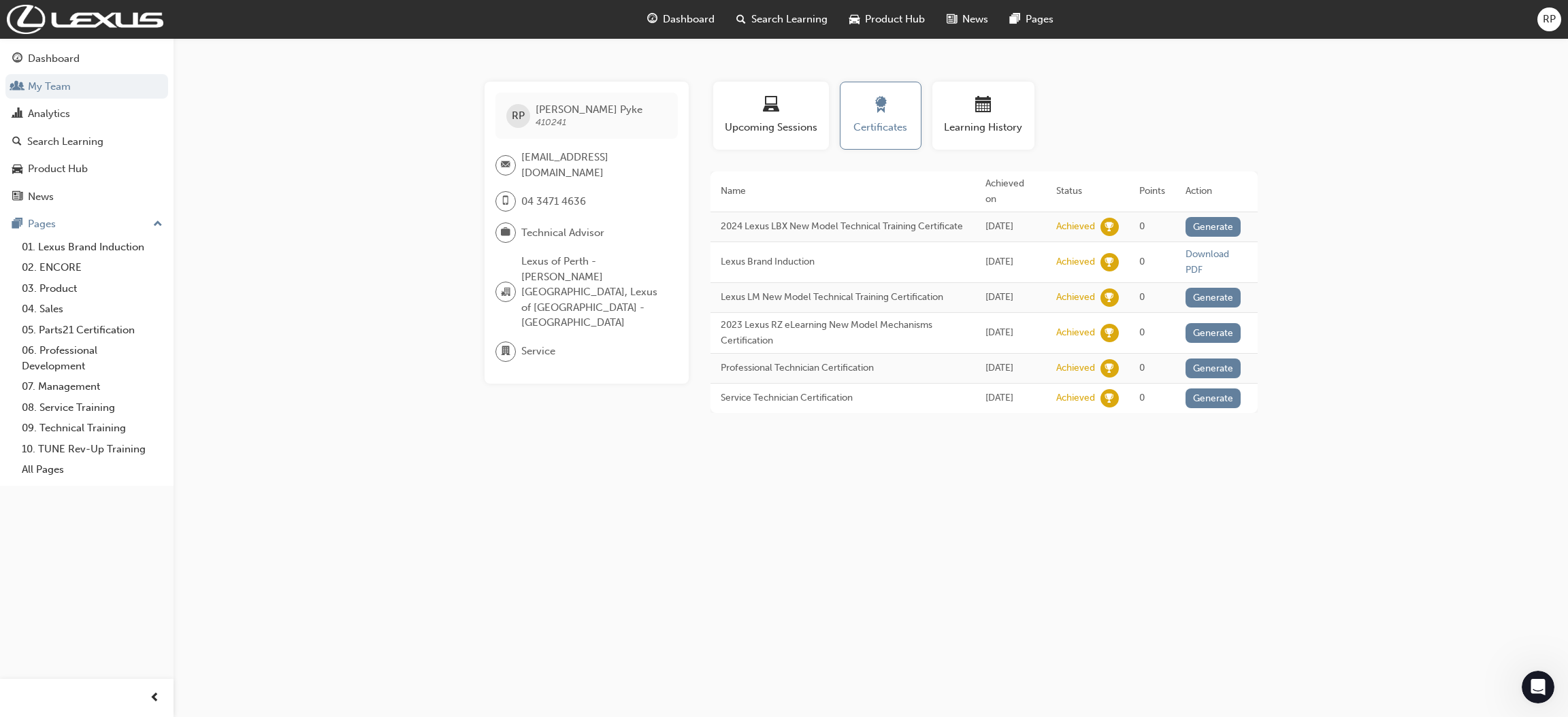
drag, startPoint x: 997, startPoint y: 632, endPoint x: 1049, endPoint y: 620, distance: 53.4
click at [997, 632] on div "RP [PERSON_NAME] 410241 [EMAIL_ADDRESS][DOMAIN_NAME] 04 3471 4636 Technical Adv…" at bounding box center [784, 358] width 1568 height 717
click at [1196, 248] on link "Download PDF" at bounding box center [1207, 262] width 44 height 27
click at [757, 112] on div "button" at bounding box center [772, 107] width 96 height 21
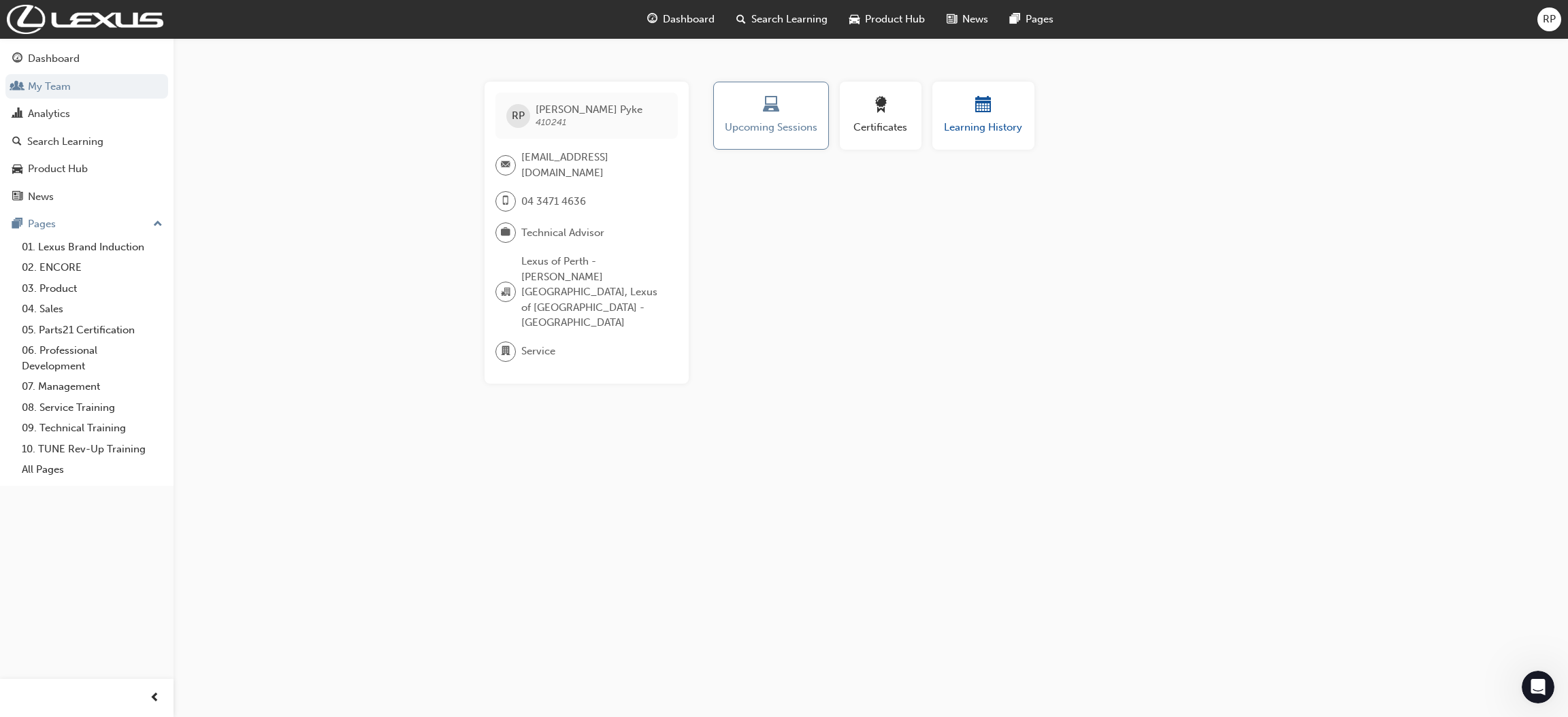
click at [998, 126] on span "Learning History" at bounding box center [983, 127] width 82 height 15
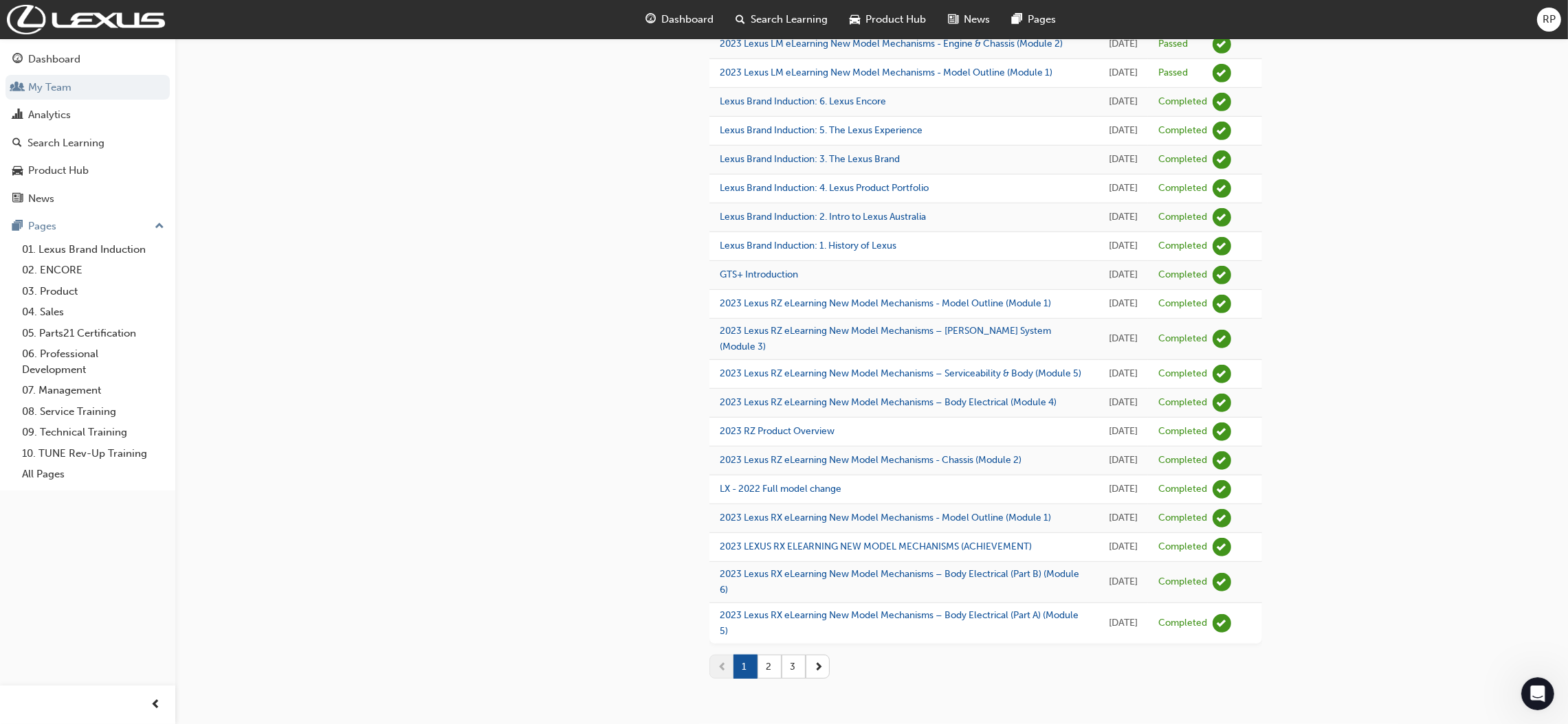
scroll to position [1460, 0]
click at [771, 665] on button "2" at bounding box center [770, 667] width 24 height 24
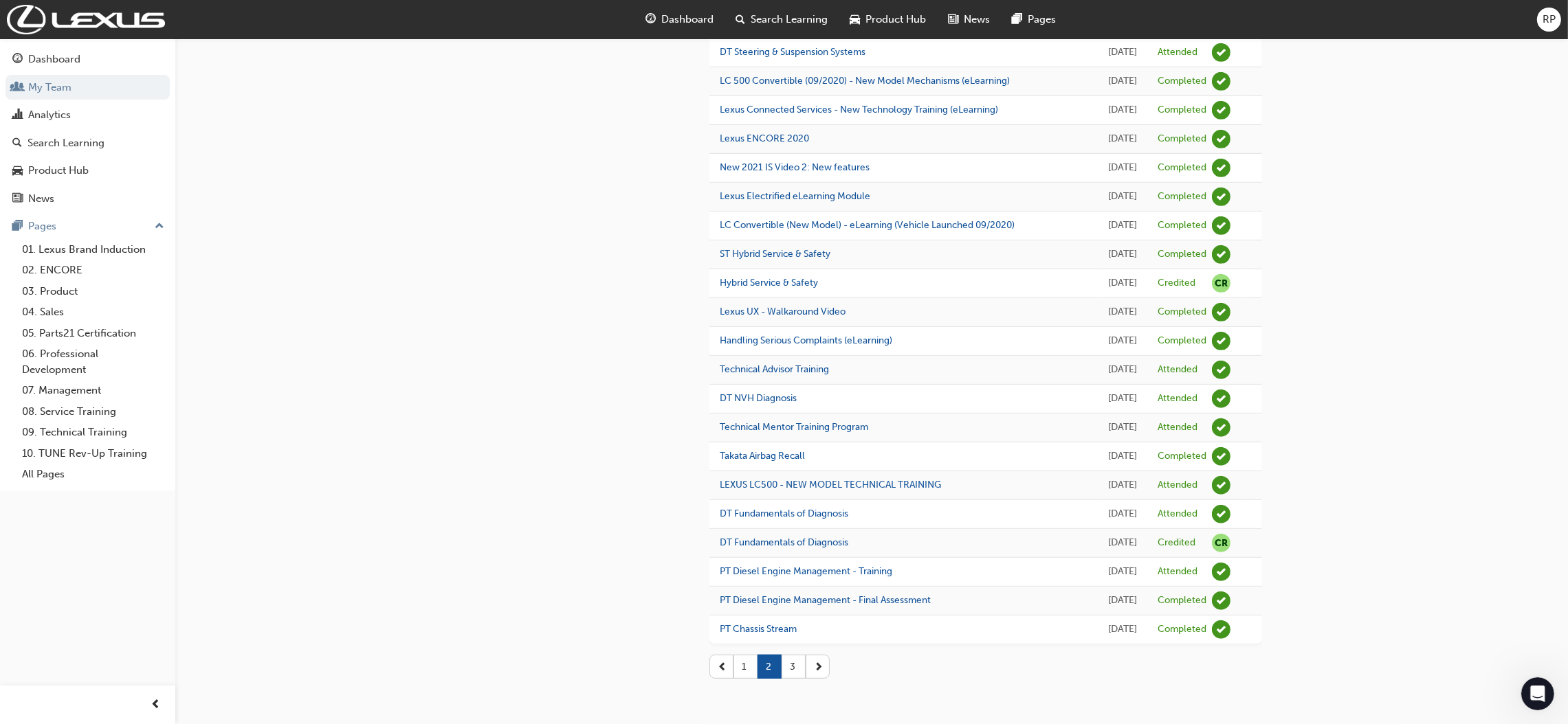
scroll to position [1423, 0]
click at [793, 662] on button "3" at bounding box center [794, 667] width 24 height 24
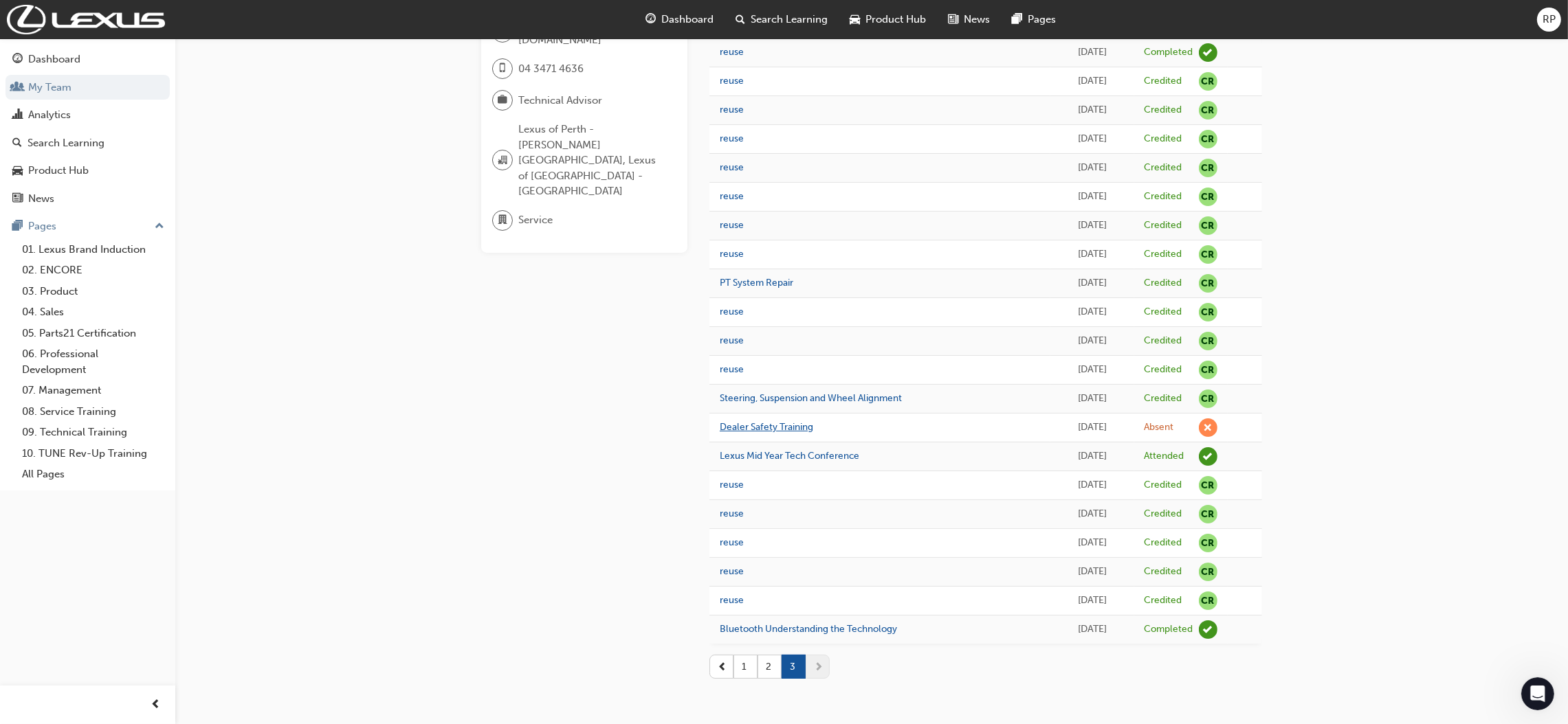
click at [741, 423] on link "Dealer Safety Training" at bounding box center [766, 428] width 93 height 12
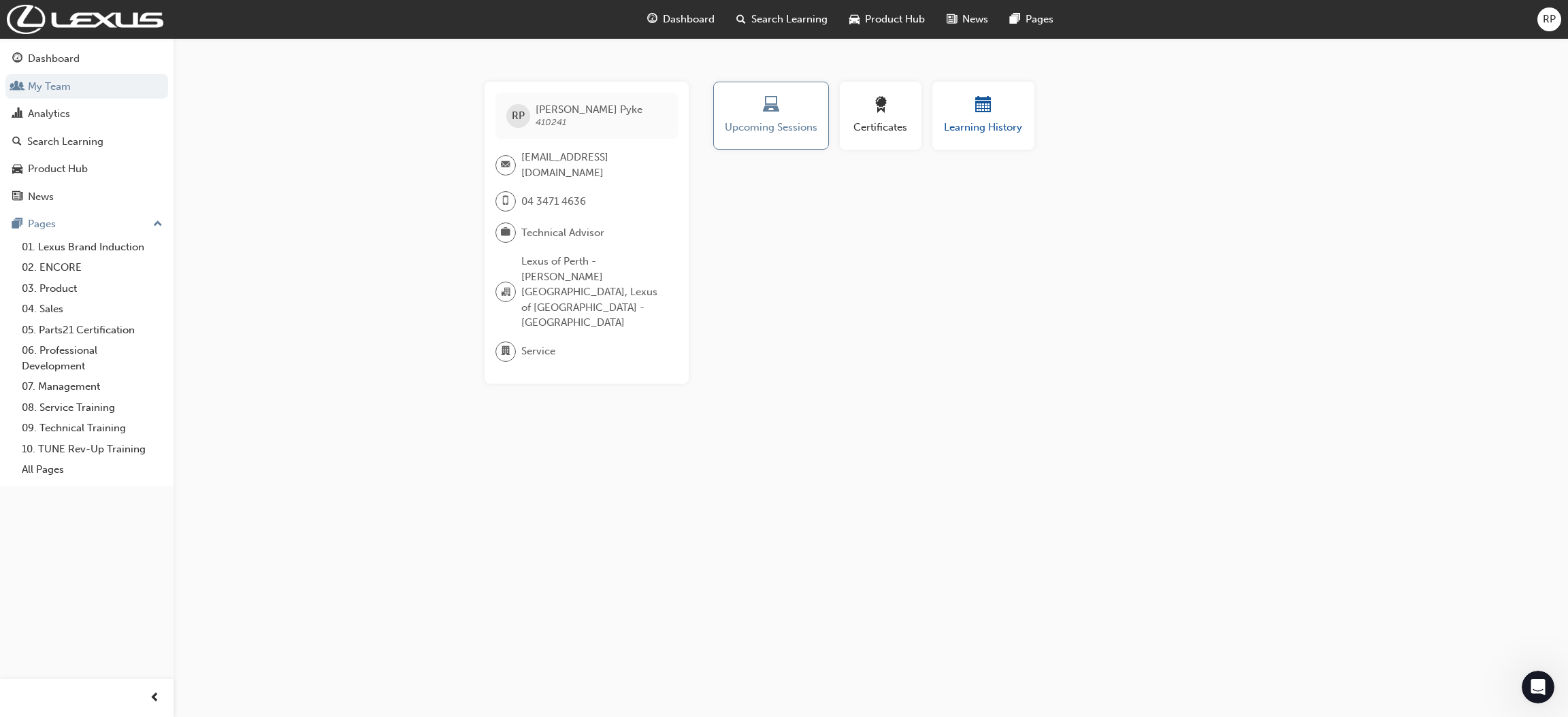
click at [975, 126] on span "Learning History" at bounding box center [983, 127] width 82 height 15
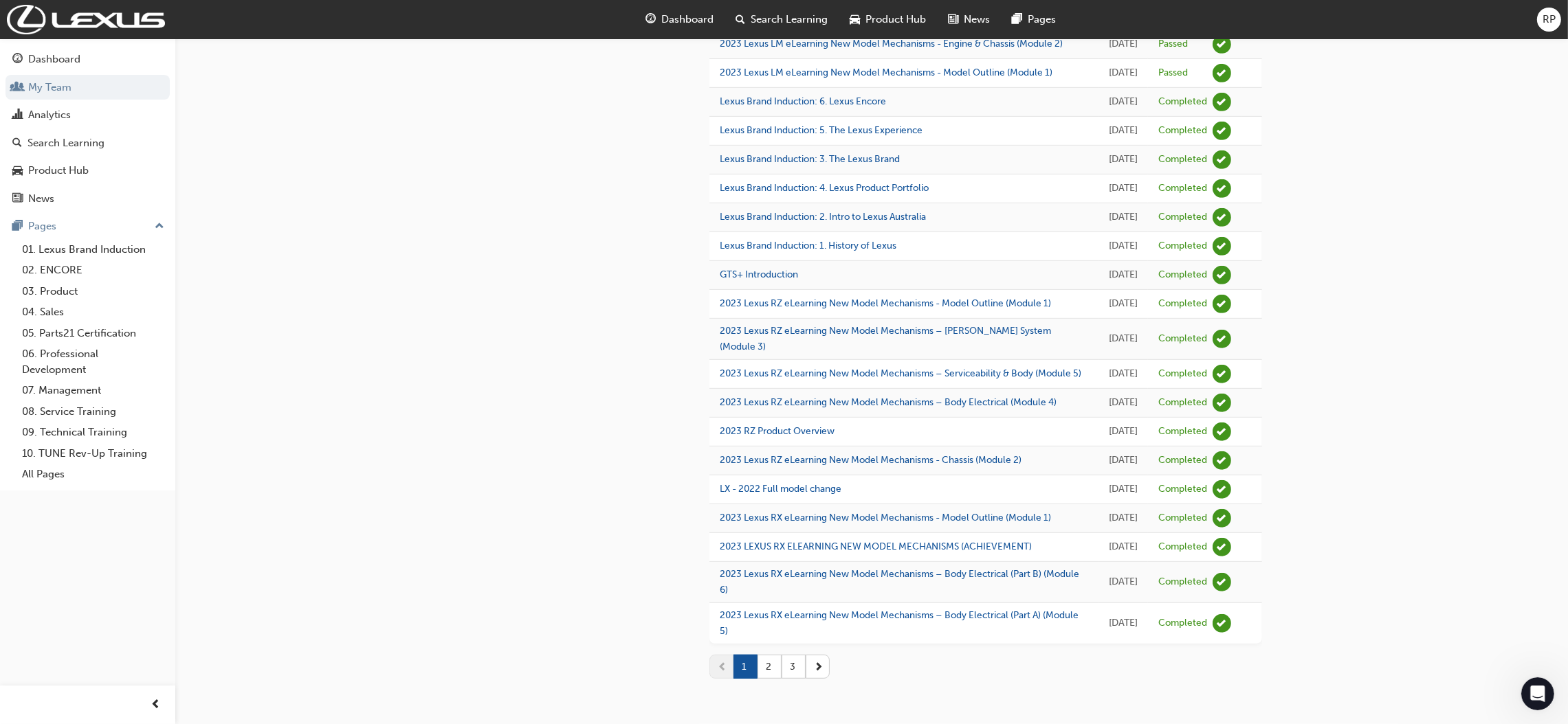
scroll to position [1460, 0]
click at [798, 664] on button "3" at bounding box center [794, 667] width 24 height 24
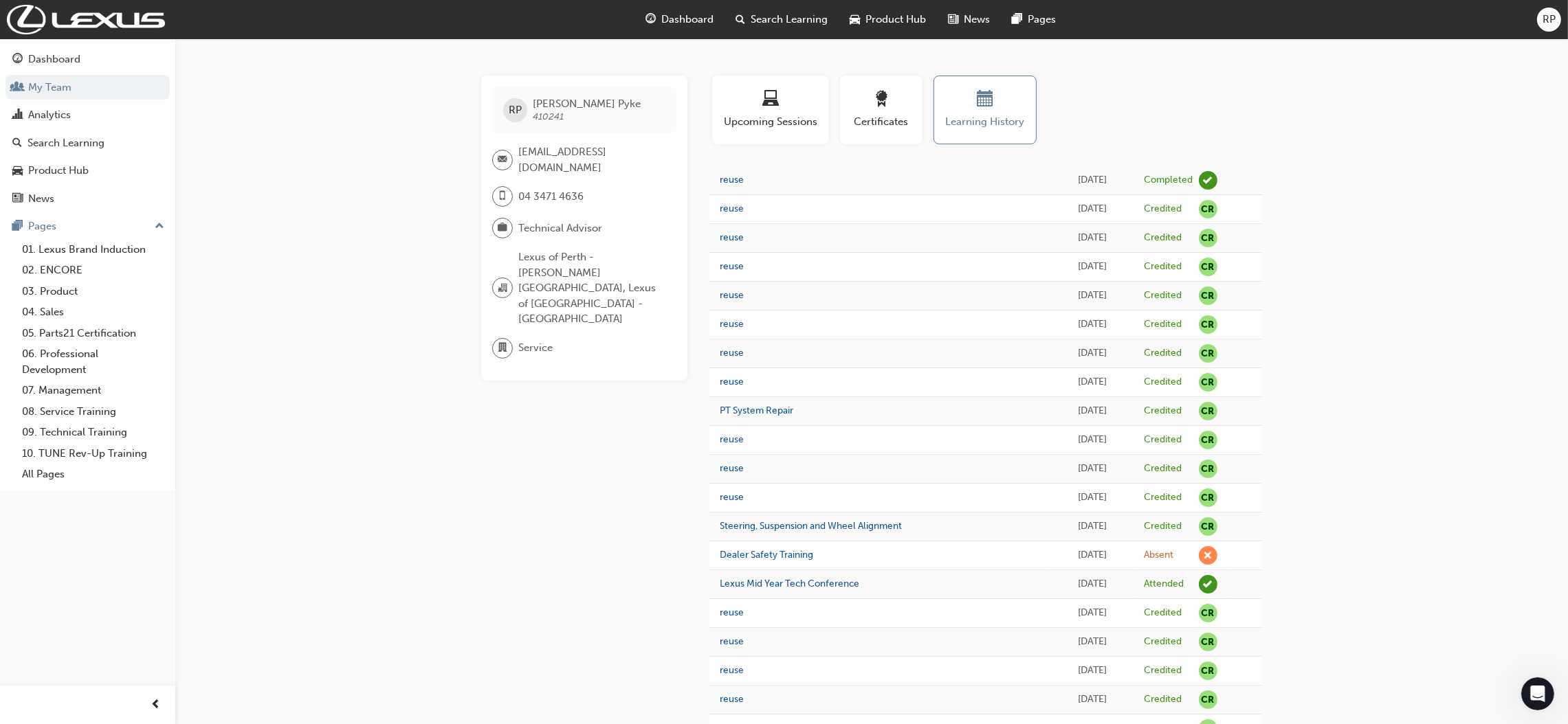
scroll to position [0, 0]
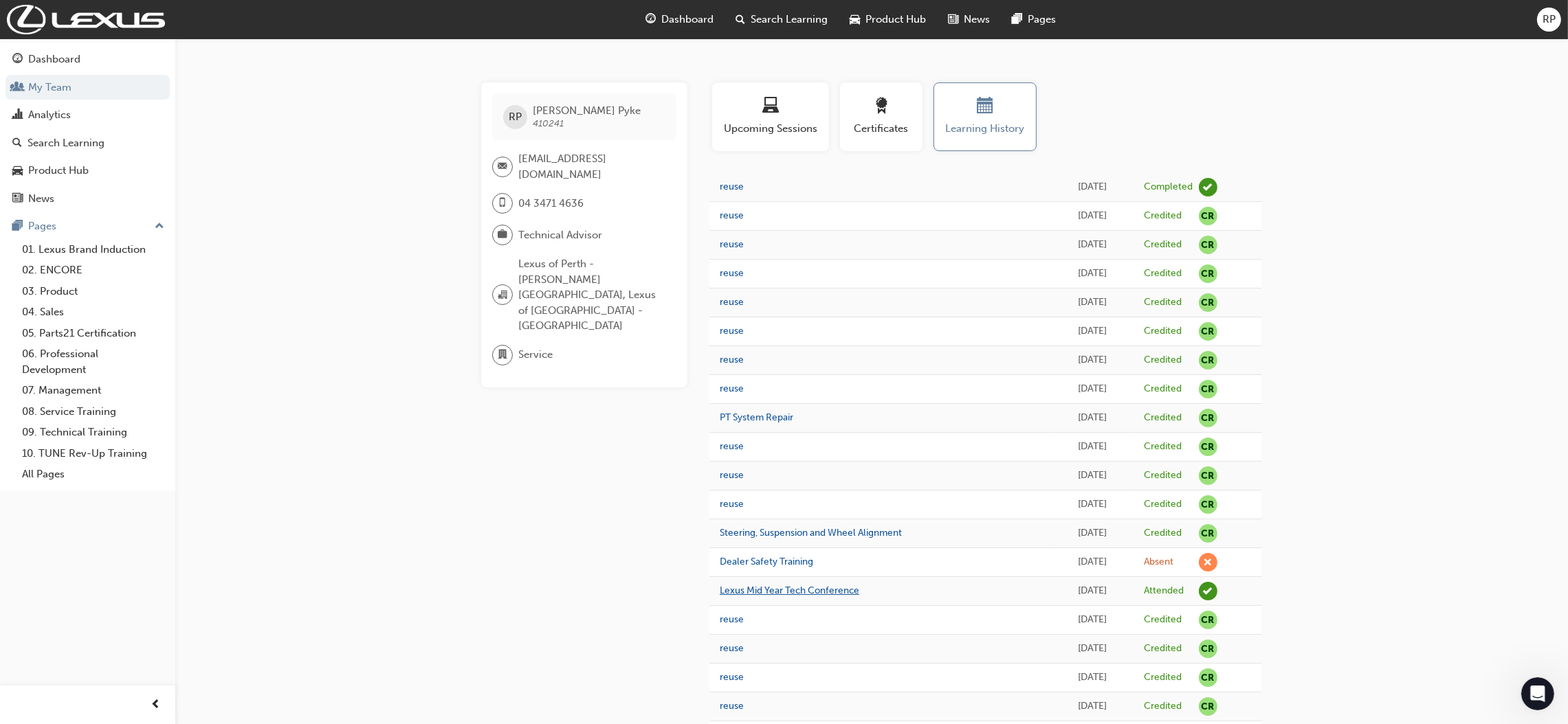
click at [803, 594] on link "Lexus Mid Year Tech Conference" at bounding box center [790, 591] width 140 height 12
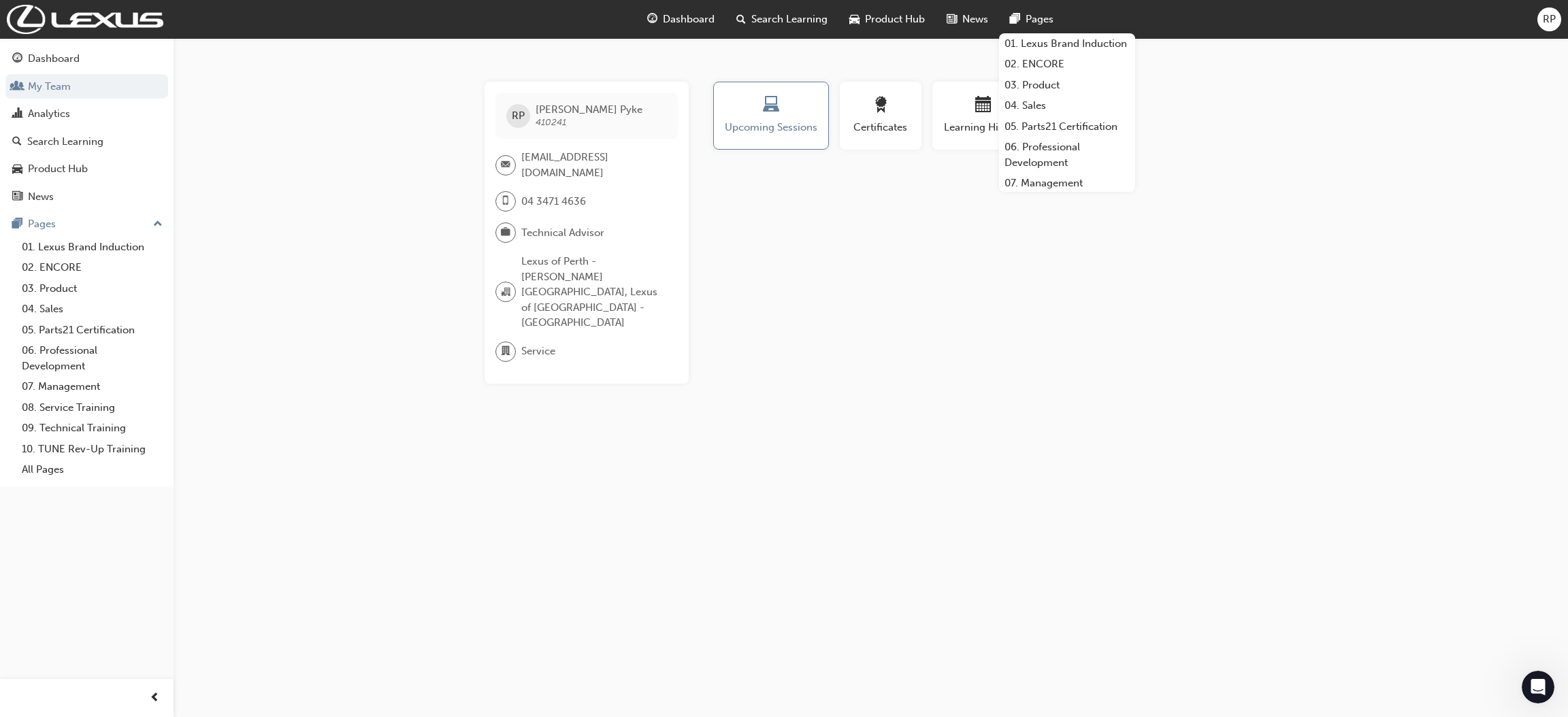
click at [546, 260] on span "Lexus of Perth - [PERSON_NAME][GEOGRAPHIC_DATA], Lexus of [GEOGRAPHIC_DATA] - […" at bounding box center [594, 292] width 146 height 77
click at [606, 263] on span "Lexus of Perth - [PERSON_NAME][GEOGRAPHIC_DATA], Lexus of [GEOGRAPHIC_DATA] - […" at bounding box center [594, 292] width 146 height 77
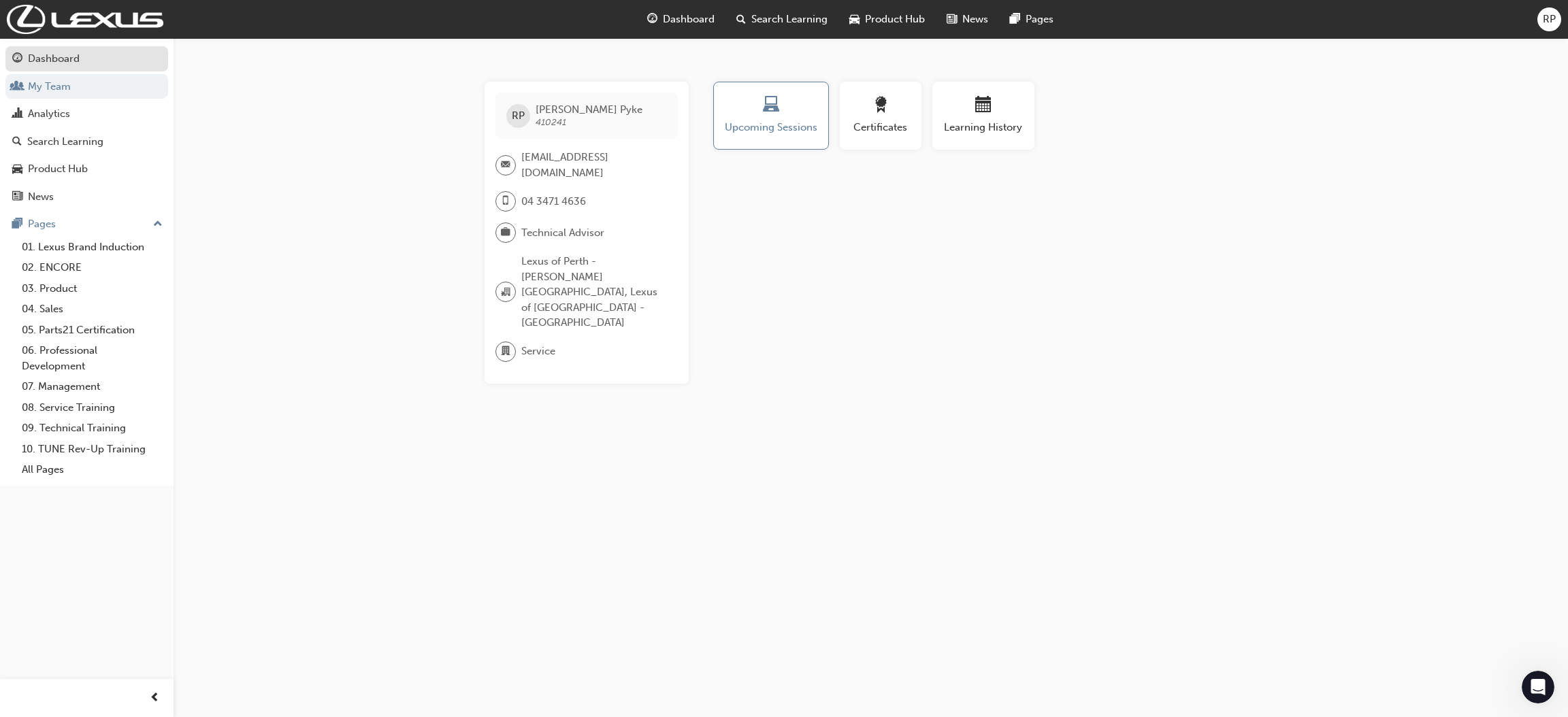
click at [80, 62] on div "Dashboard" at bounding box center [86, 59] width 149 height 17
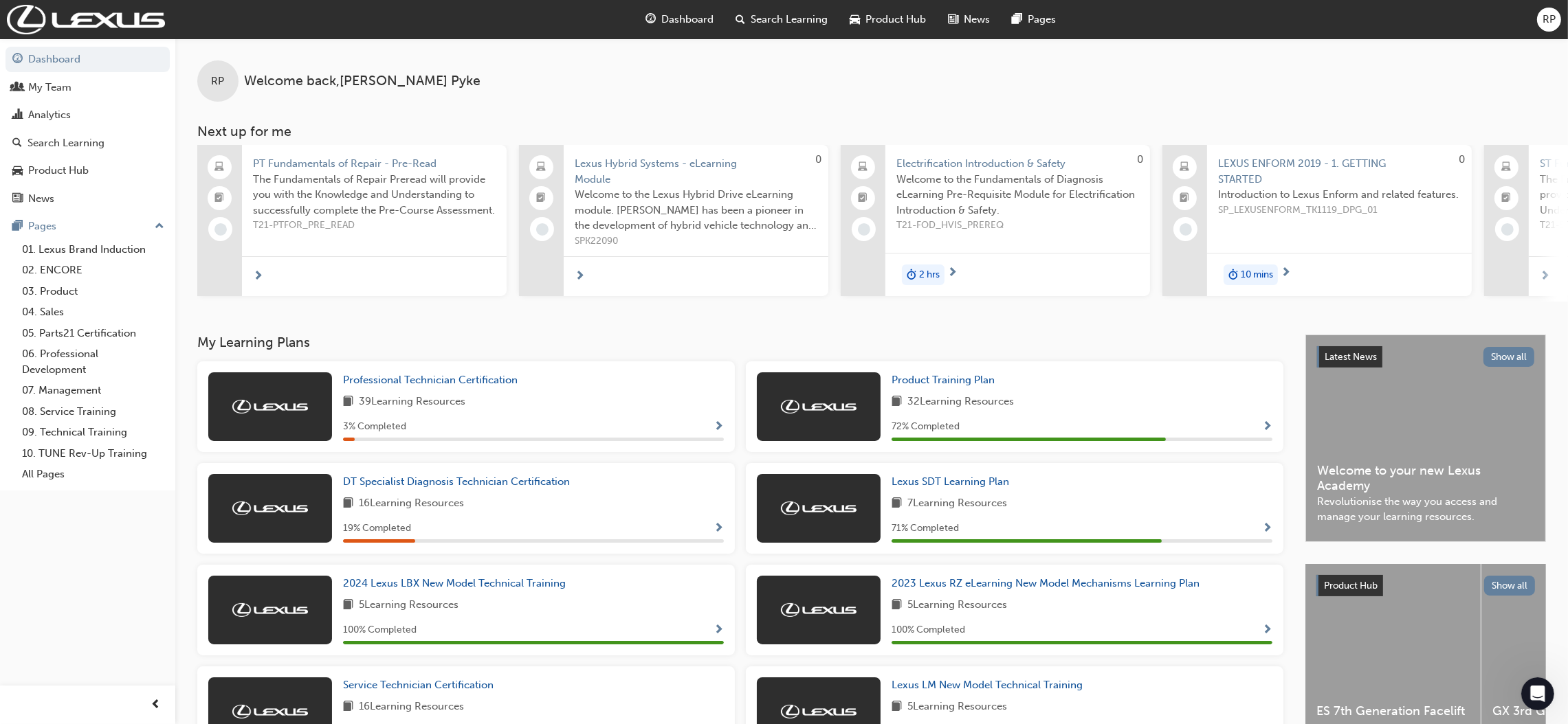
click at [256, 271] on span "next-icon" at bounding box center [258, 277] width 10 height 12
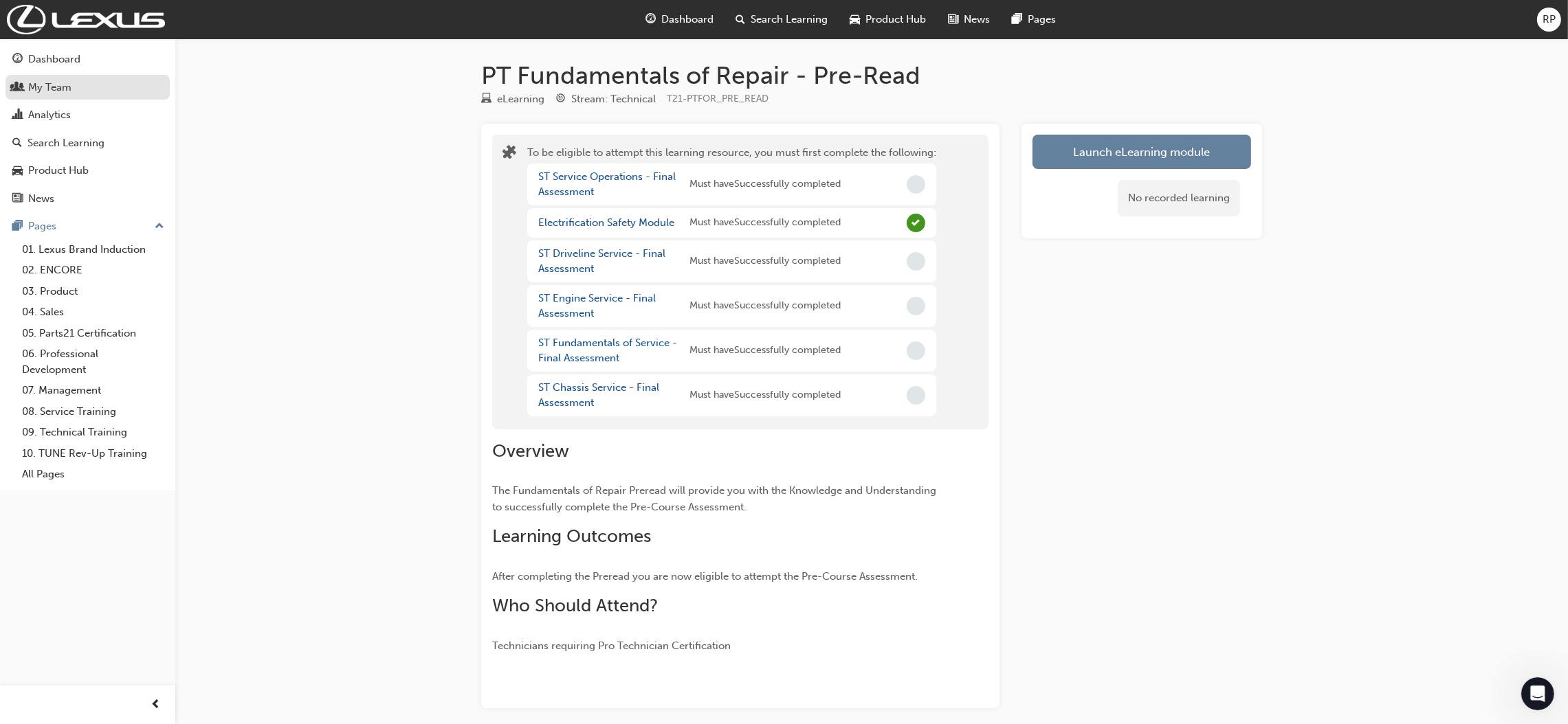
click at [47, 84] on div "My Team" at bounding box center [50, 87] width 43 height 16
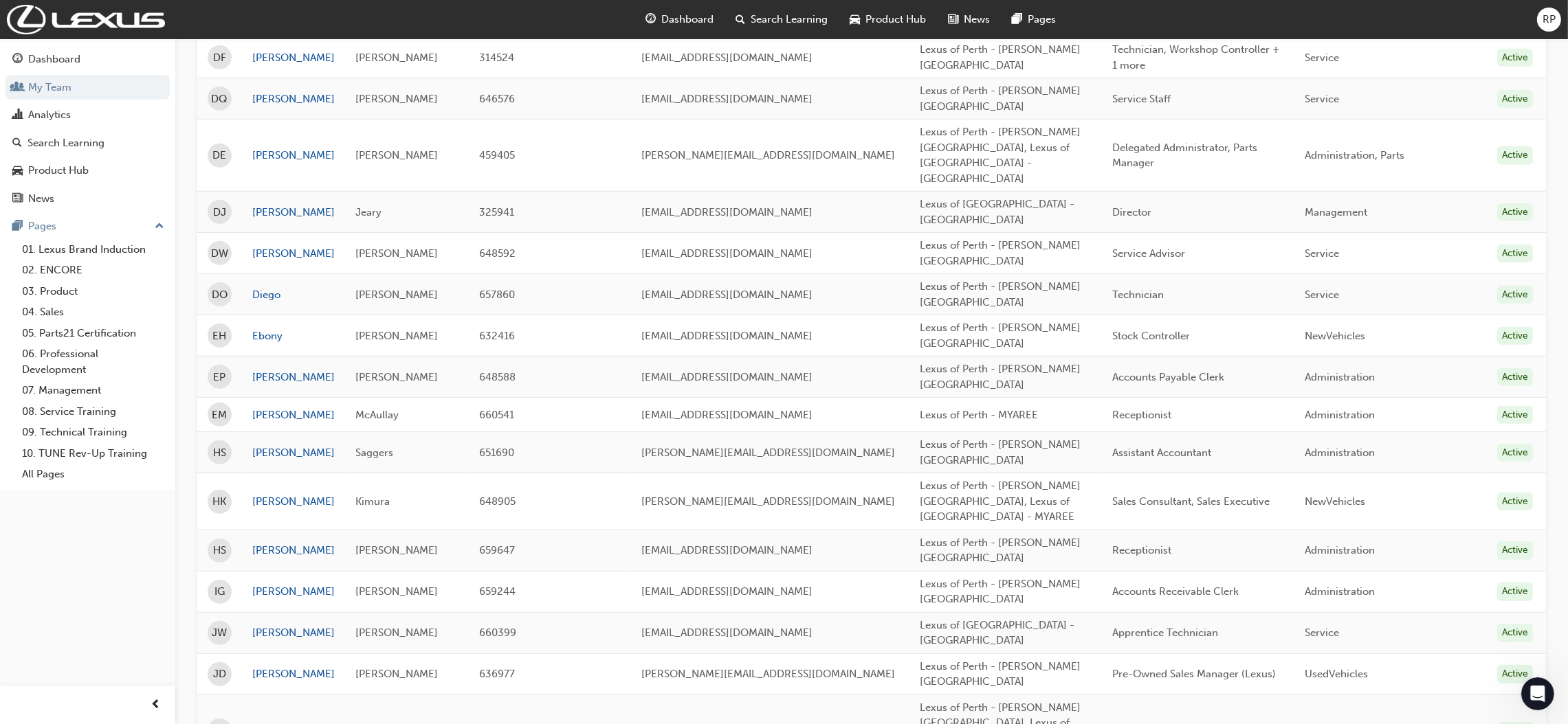
scroll to position [1236, 0]
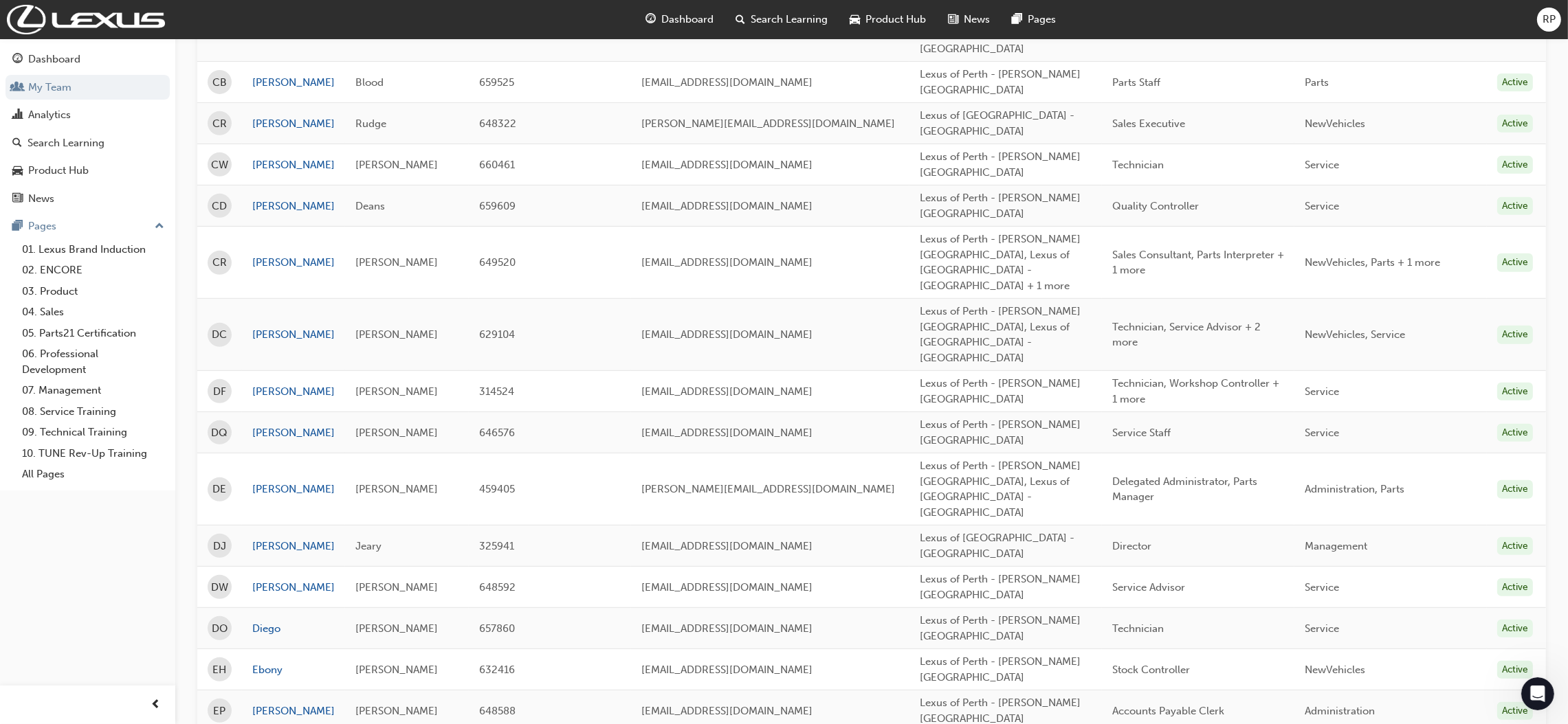
scroll to position [825, 0]
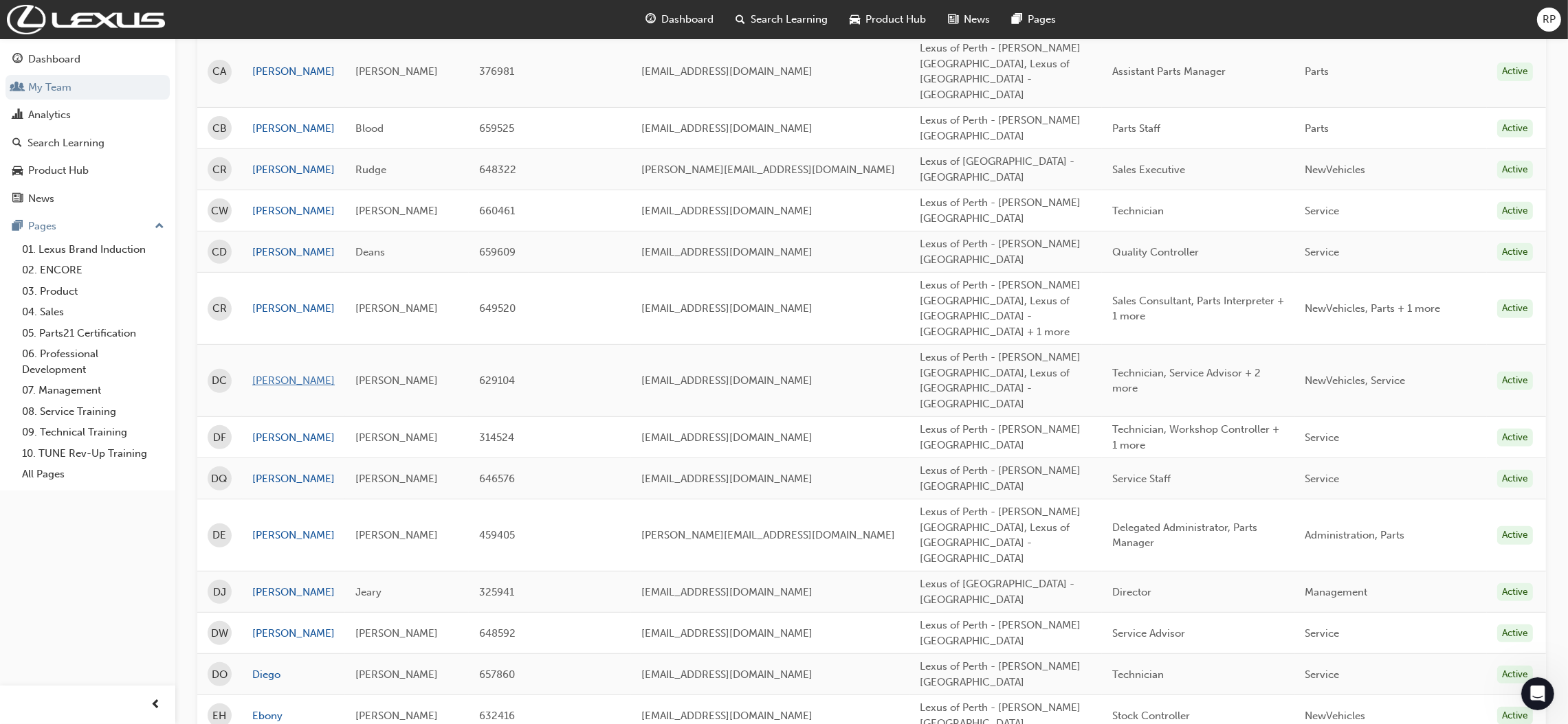
click at [270, 373] on link "[PERSON_NAME]" at bounding box center [294, 381] width 83 height 16
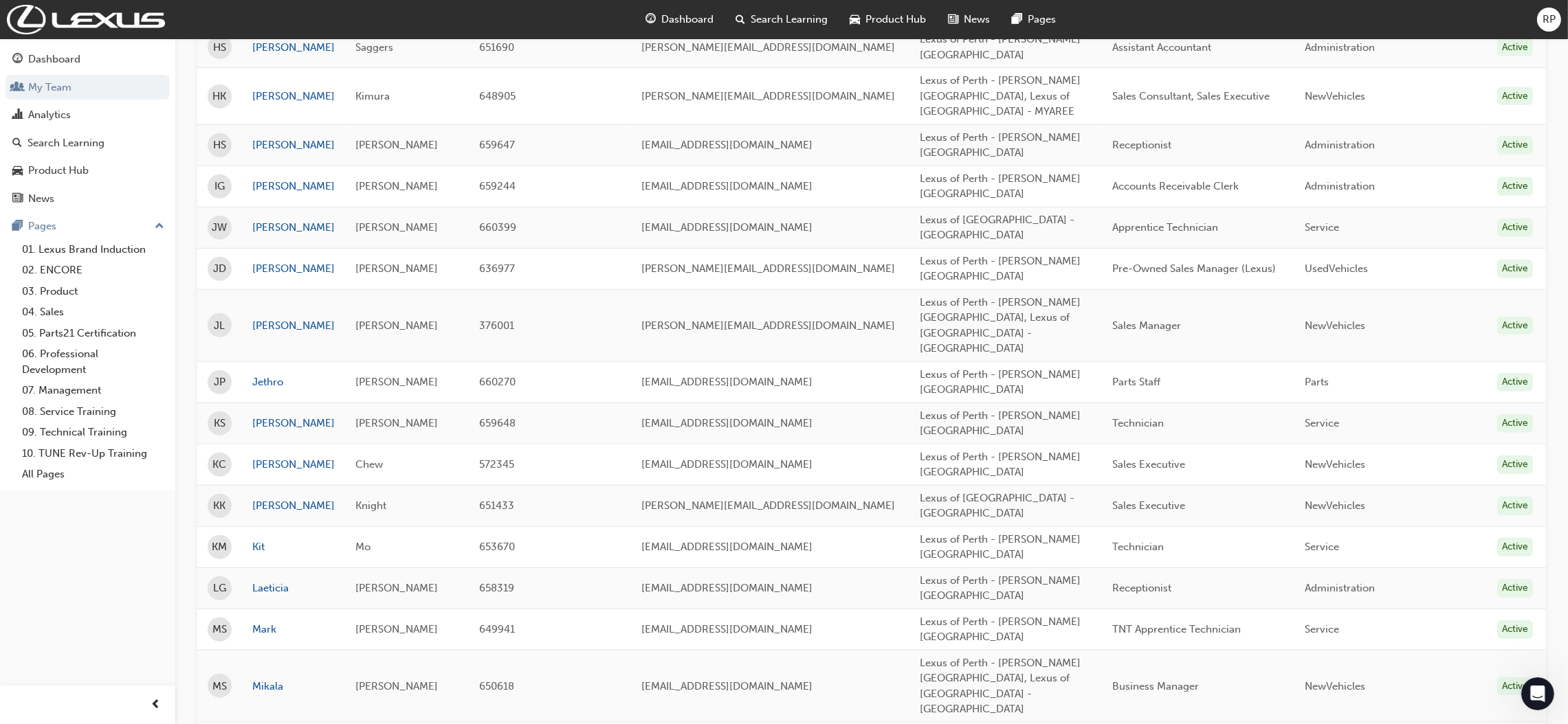
scroll to position [1613, 0]
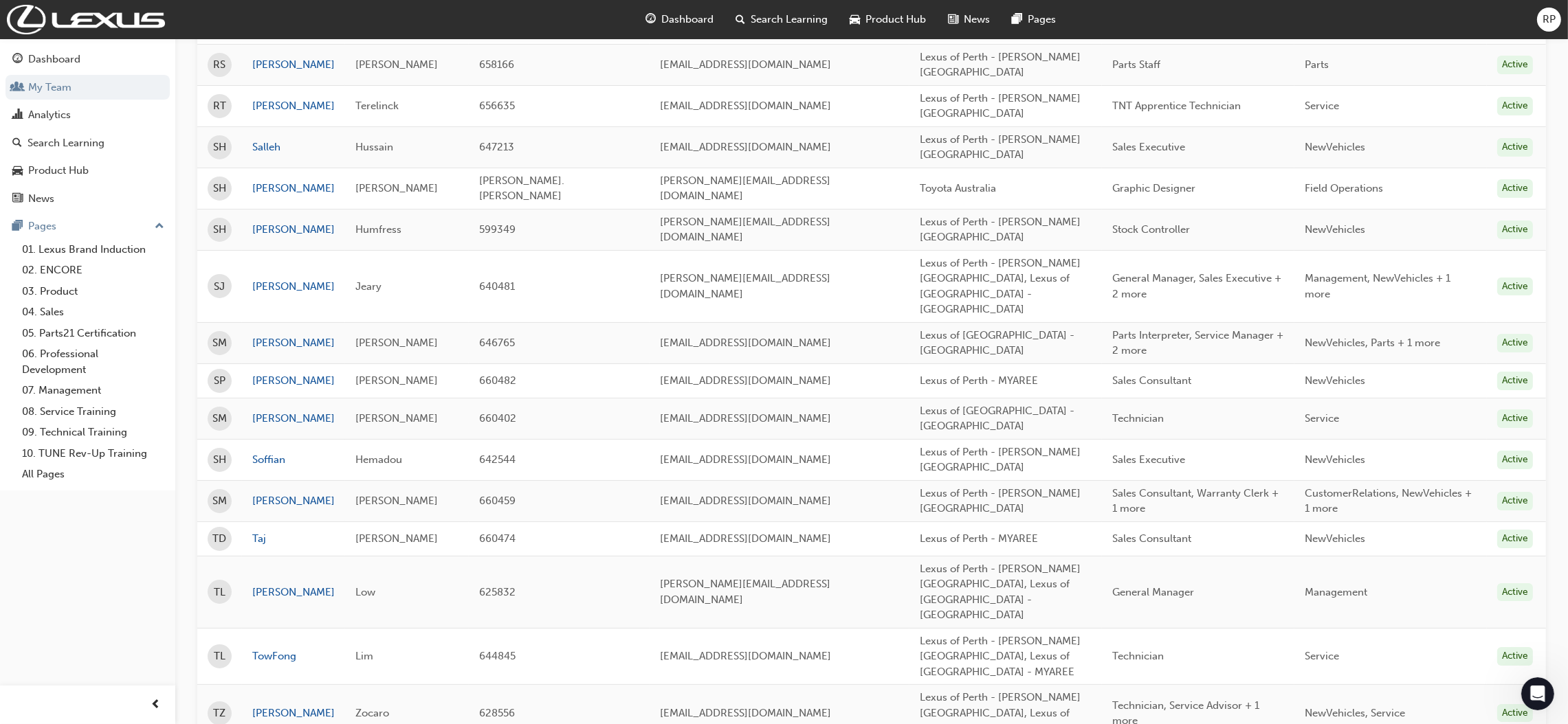
scroll to position [0, 0]
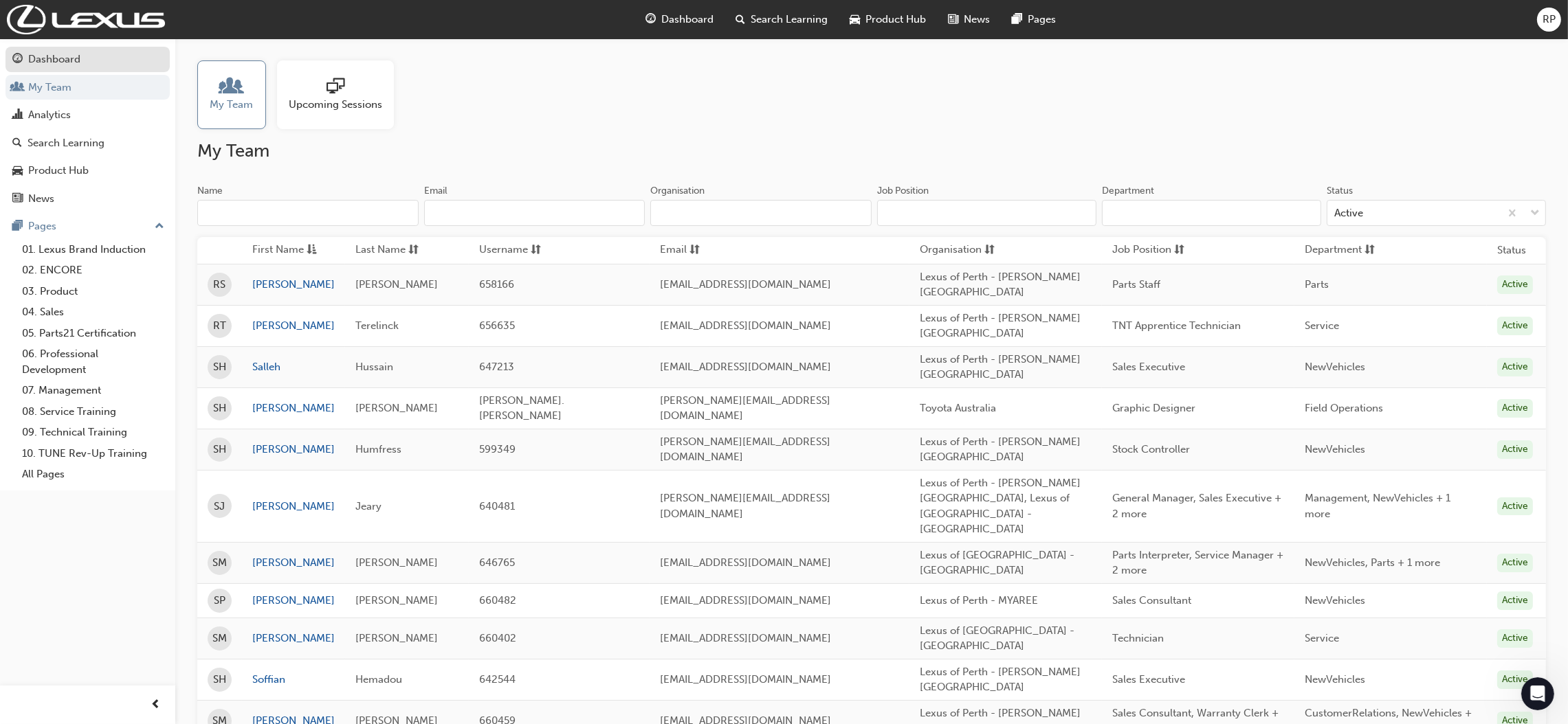
click at [36, 59] on div "Dashboard" at bounding box center [54, 59] width 53 height 16
